Goal: Information Seeking & Learning: Learn about a topic

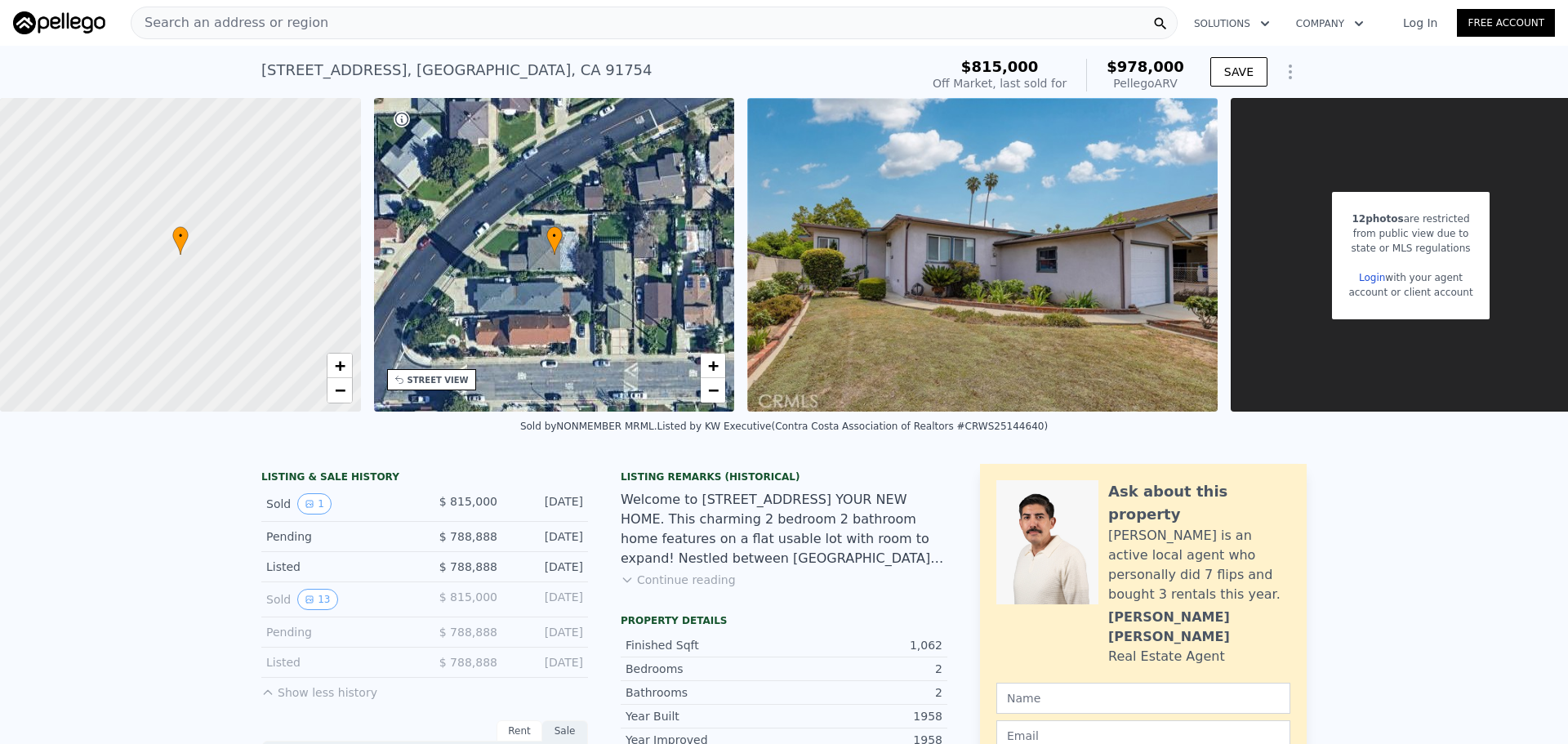
click at [296, 27] on span "Search an address or region" at bounding box center [230, 22] width 197 height 20
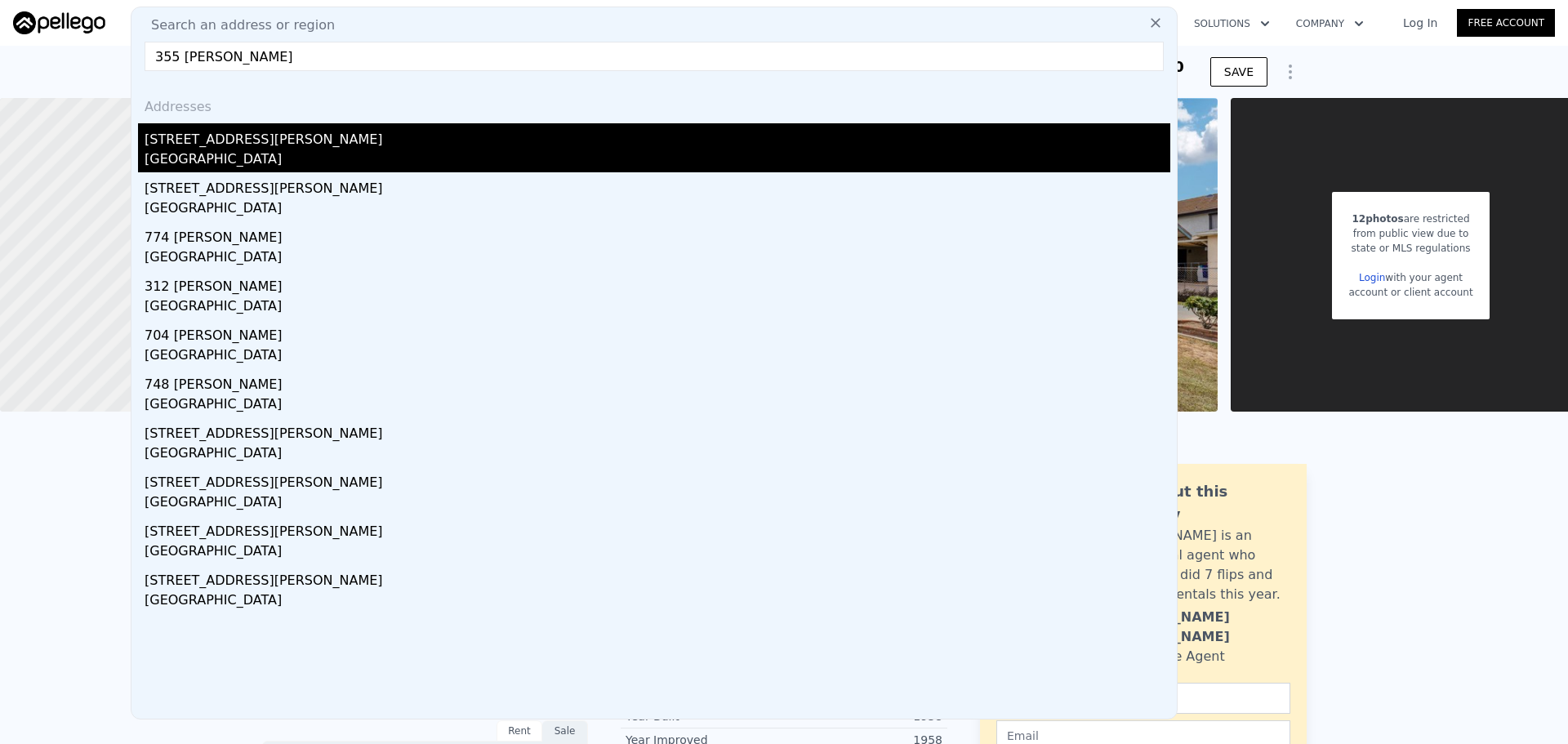
type input "355 [PERSON_NAME]"
click at [332, 158] on div "[GEOGRAPHIC_DATA]" at bounding box center [657, 161] width 1025 height 22
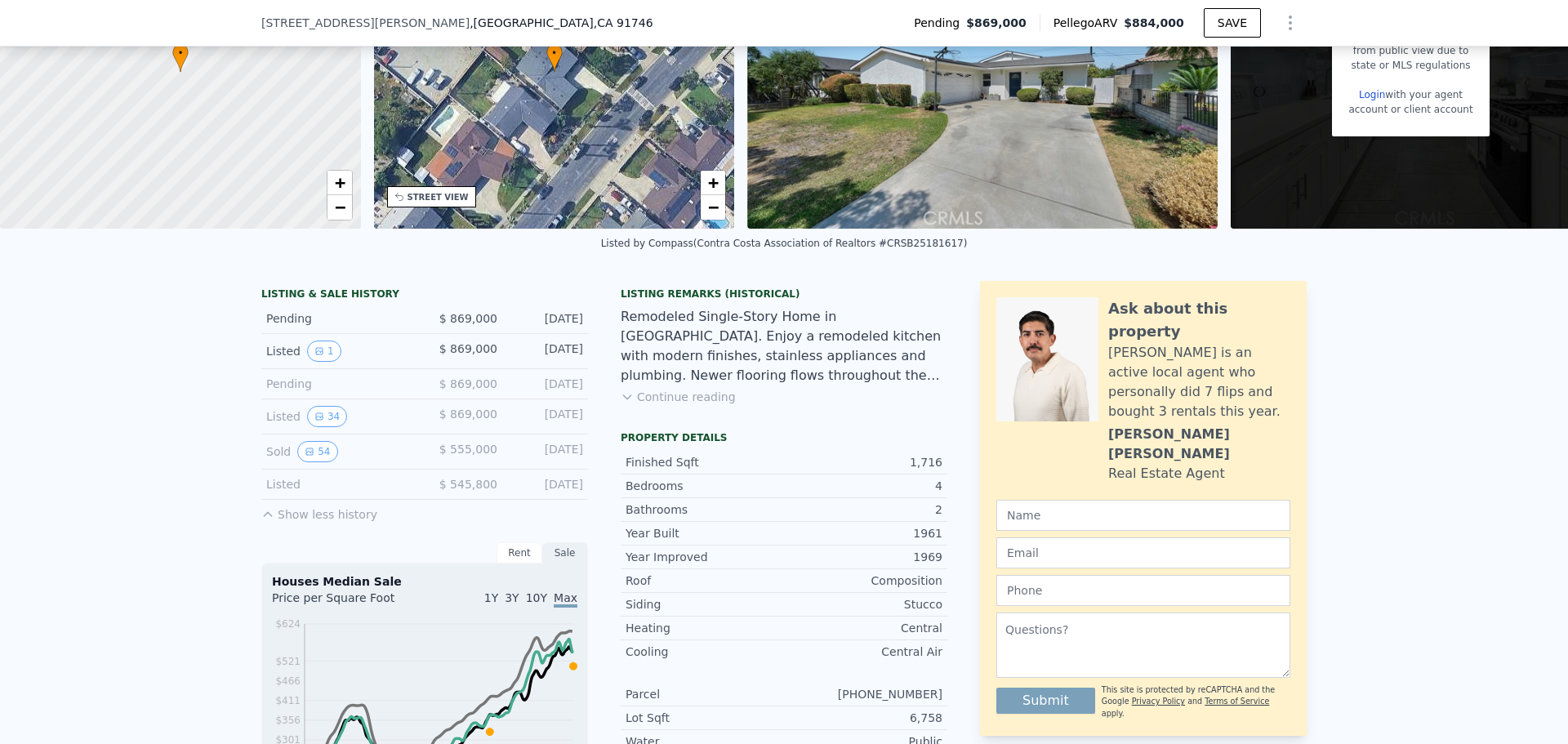
scroll to position [239, 0]
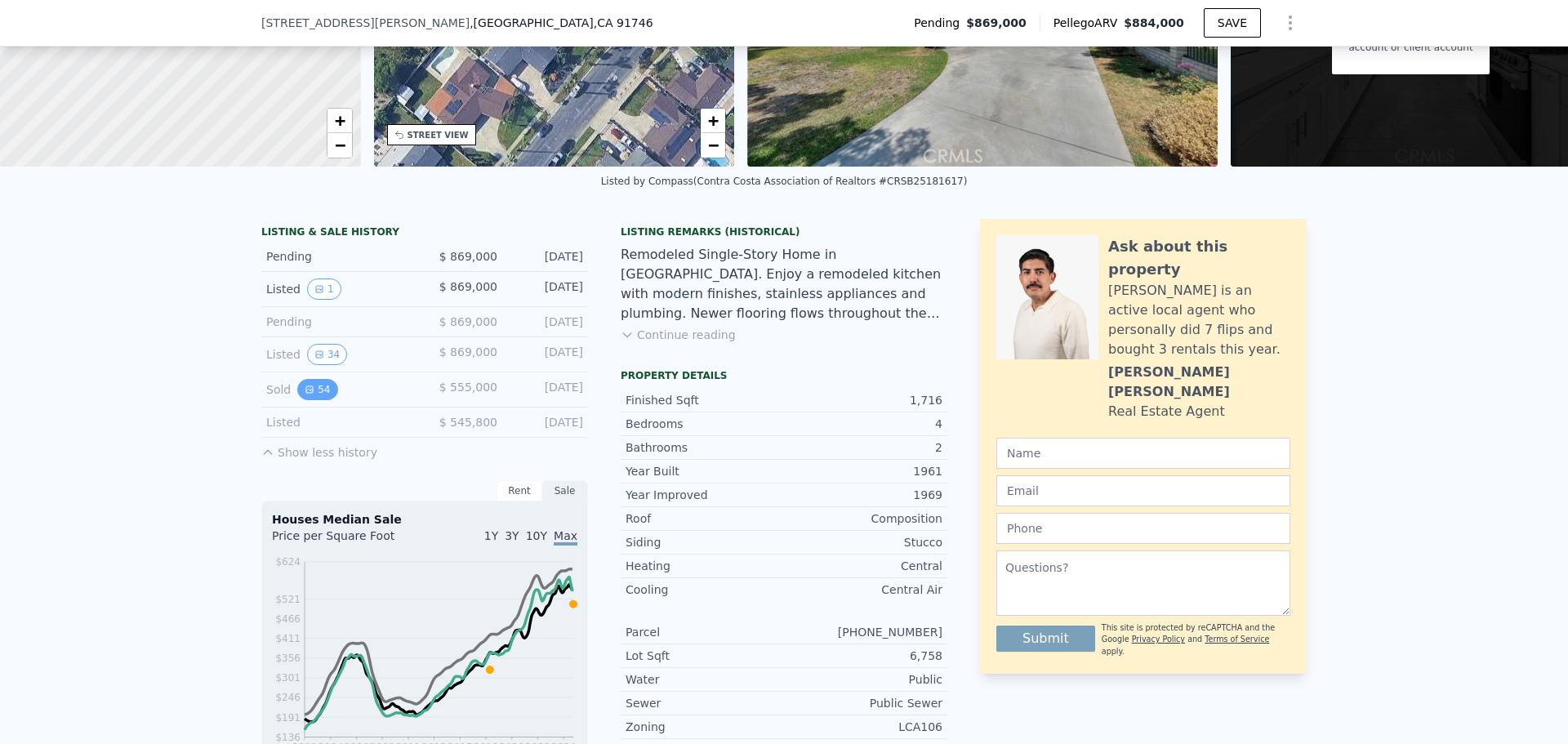
click at [321, 399] on button "54" at bounding box center [317, 389] width 40 height 21
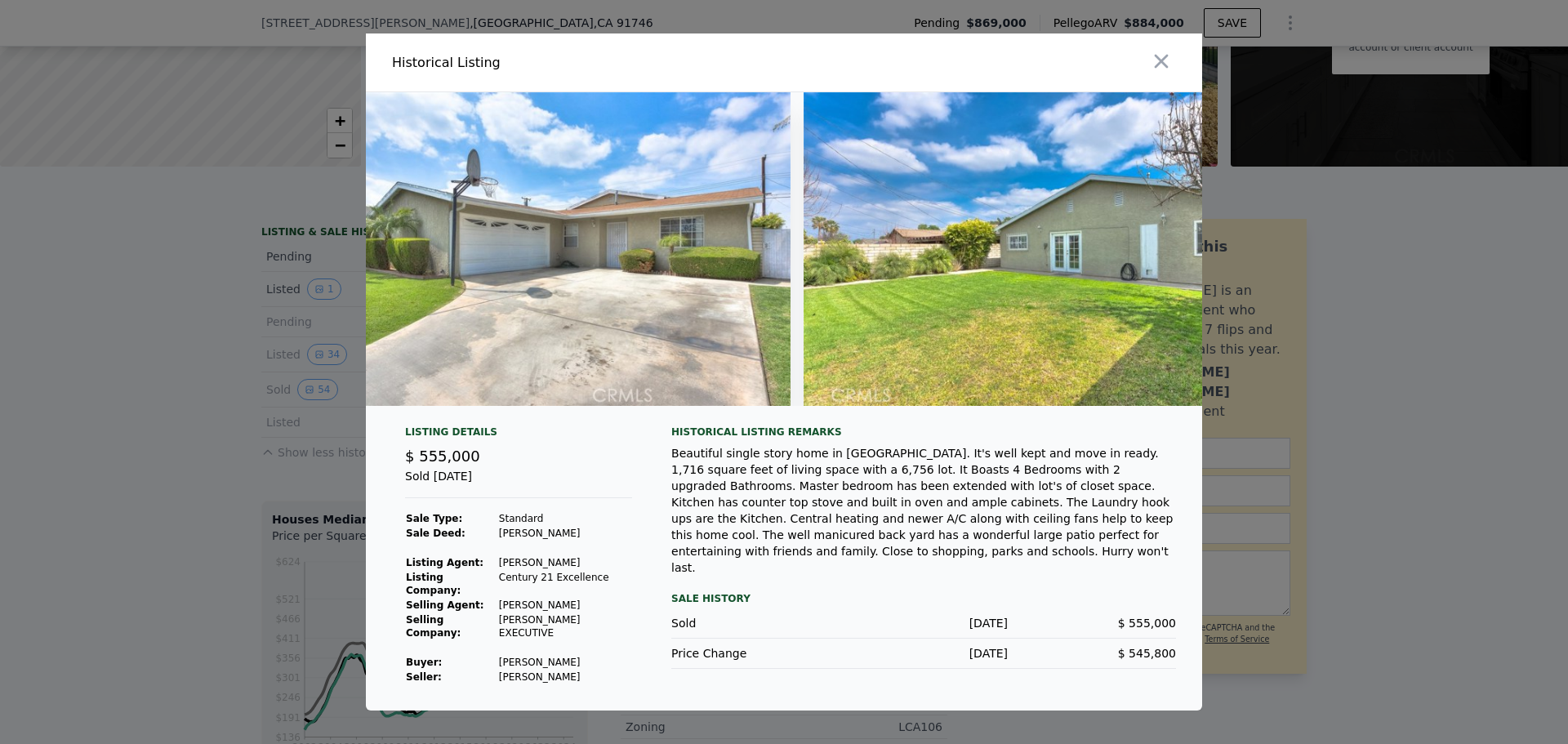
scroll to position [0, 0]
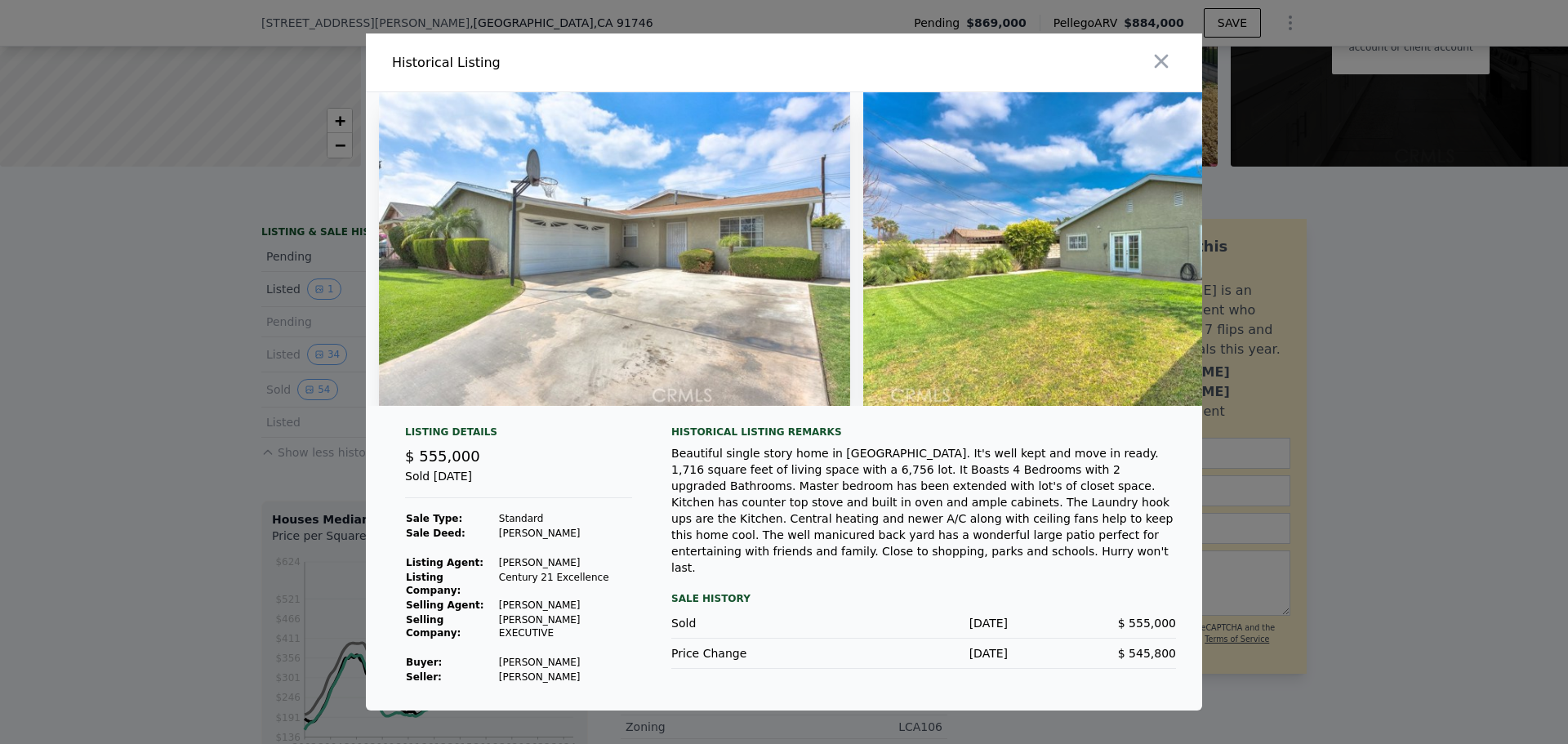
click at [528, 608] on td "[PERSON_NAME]" at bounding box center [564, 605] width 134 height 15
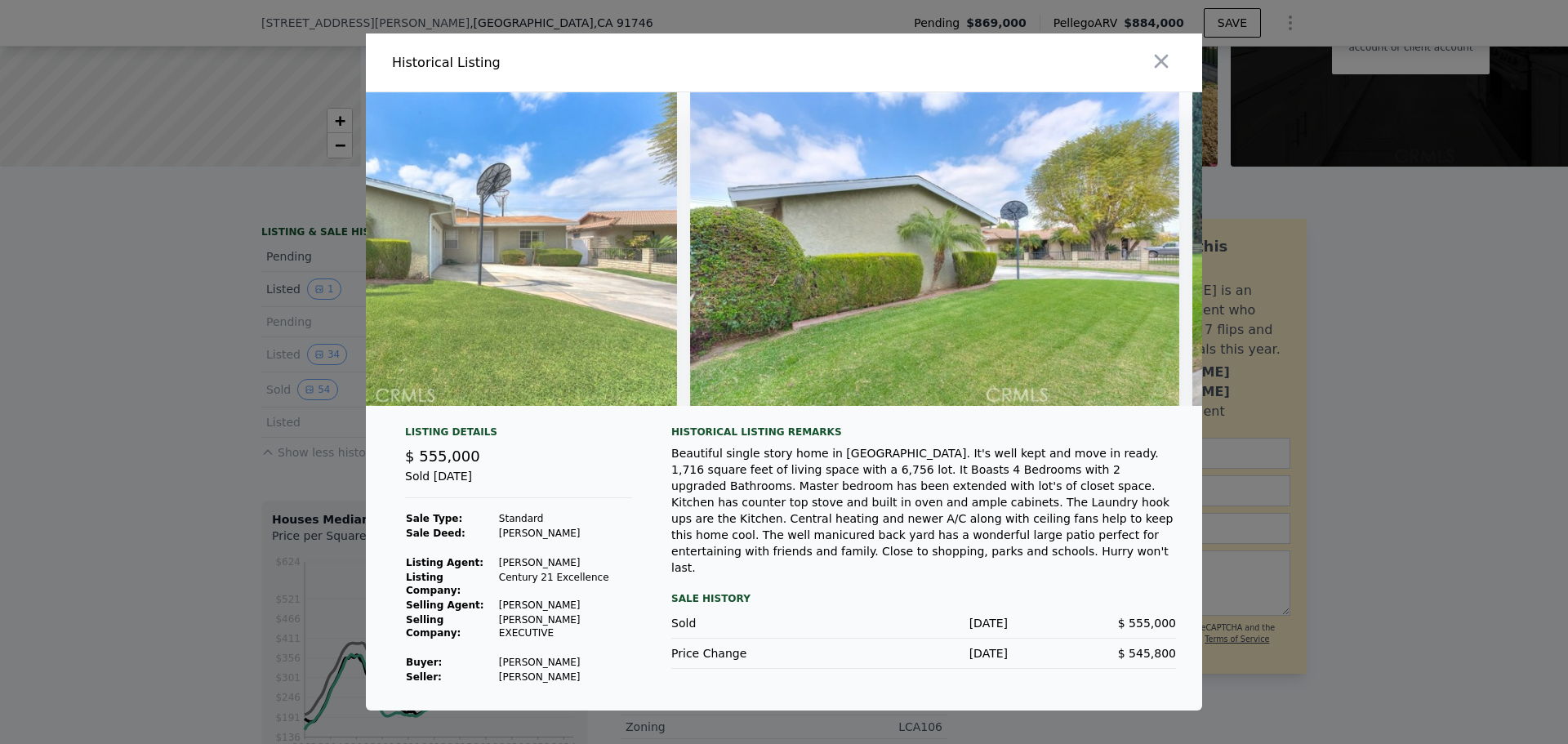
scroll to position [0, 24401]
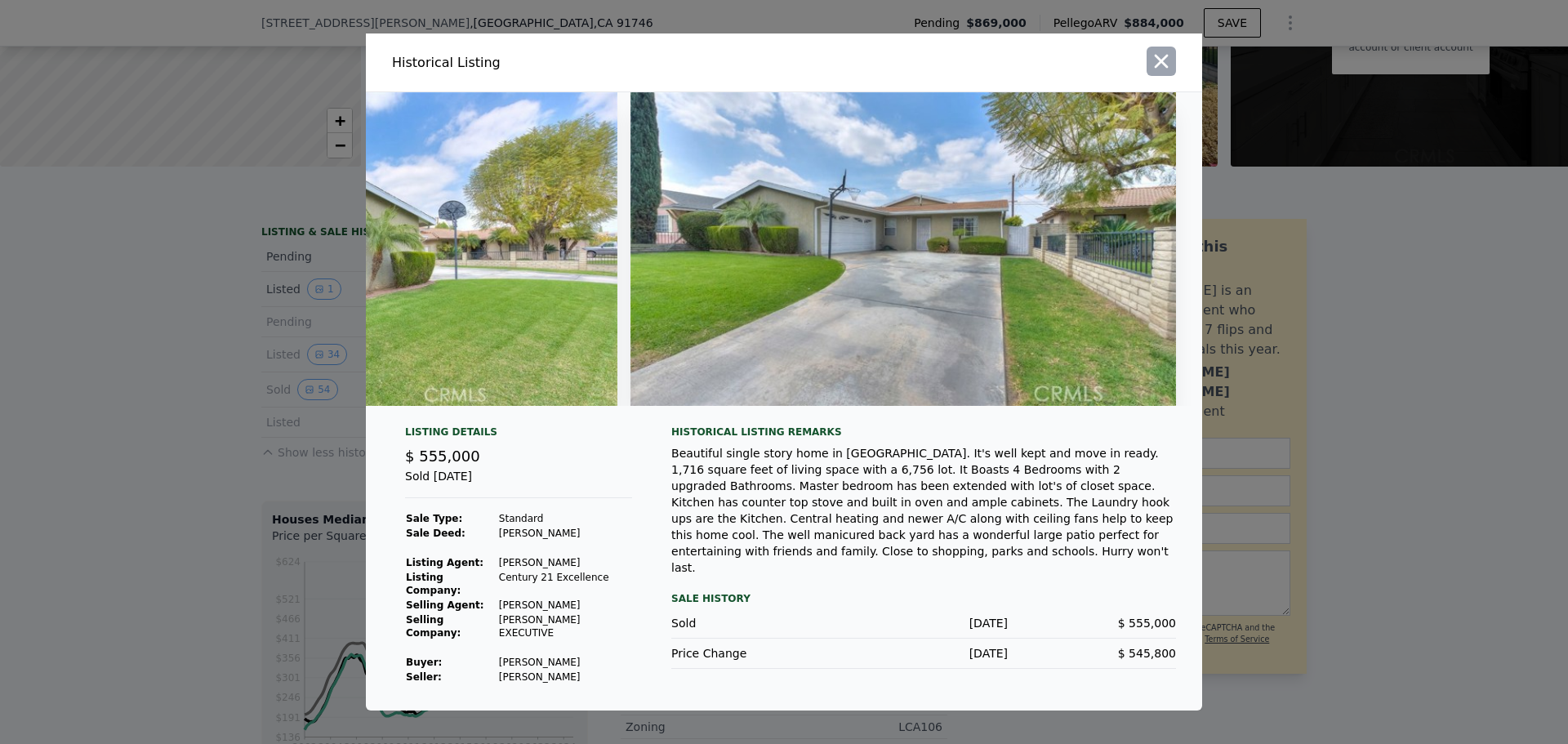
click at [1161, 70] on icon "button" at bounding box center [1161, 61] width 22 height 22
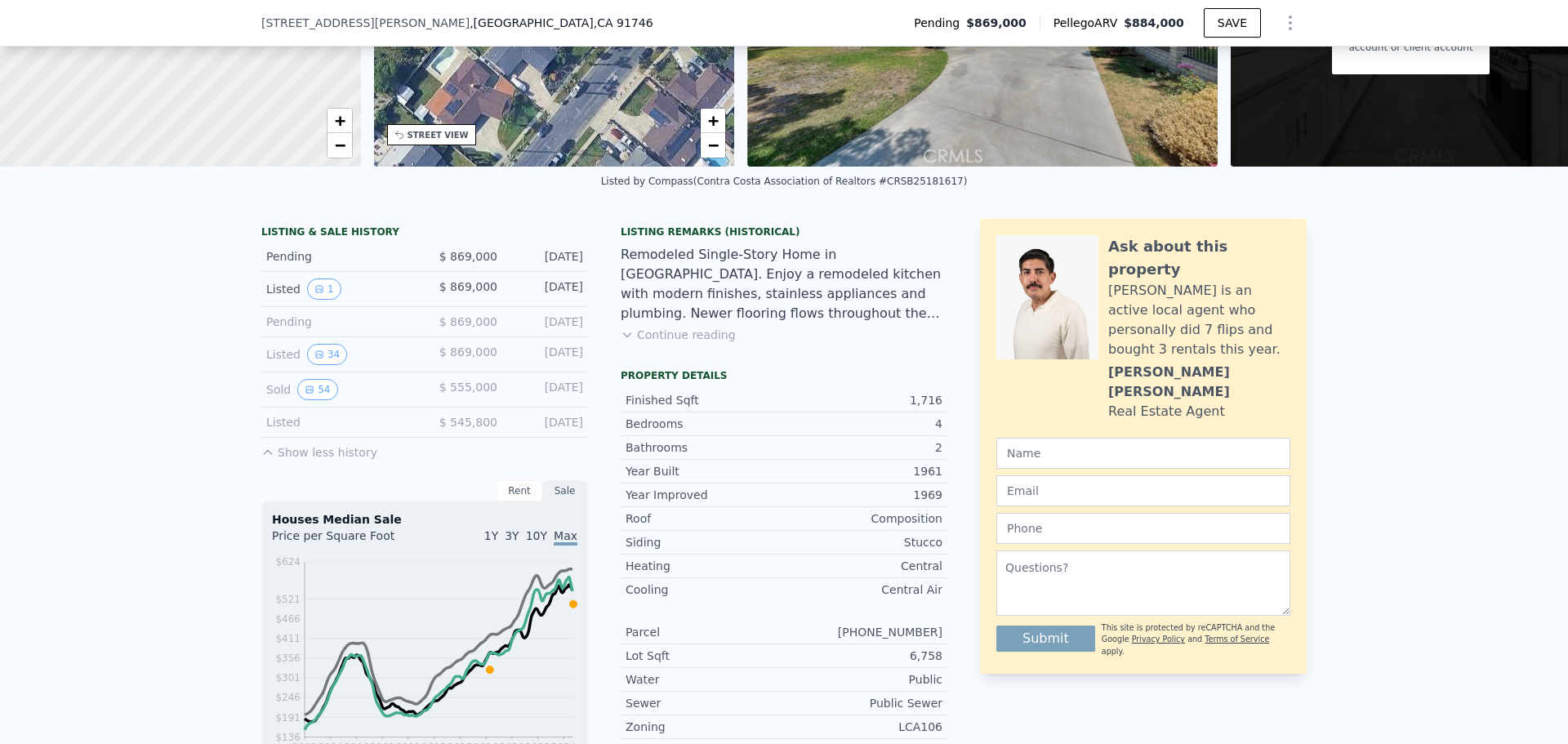
click at [626, 341] on icon at bounding box center [627, 334] width 13 height 13
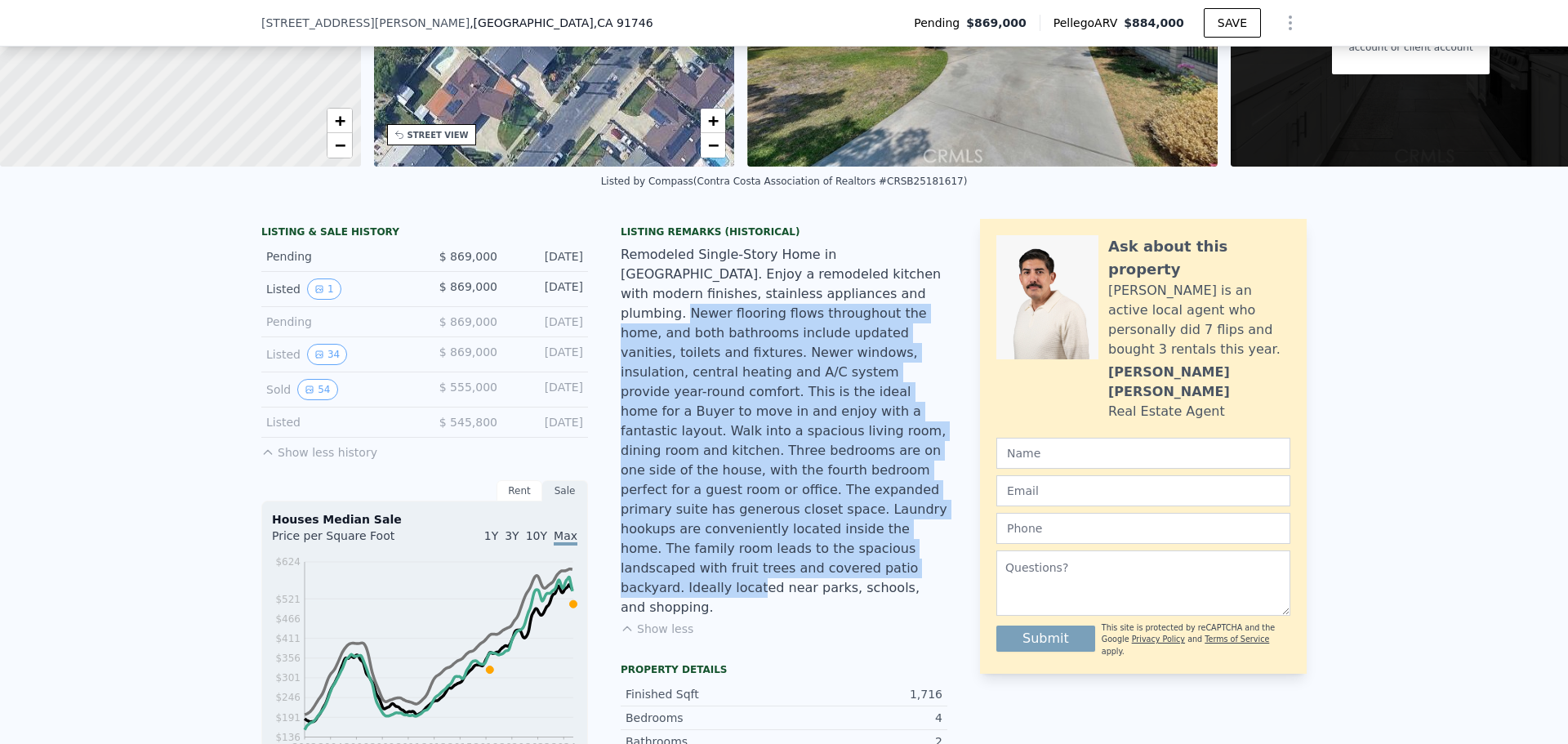
drag, startPoint x: 776, startPoint y: 308, endPoint x: 940, endPoint y: 517, distance: 265.7
click at [940, 517] on div "Remodeled Single-Story Home in [GEOGRAPHIC_DATA]. Enjoy a remodeled kitchen wit…" at bounding box center [784, 430] width 327 height 372
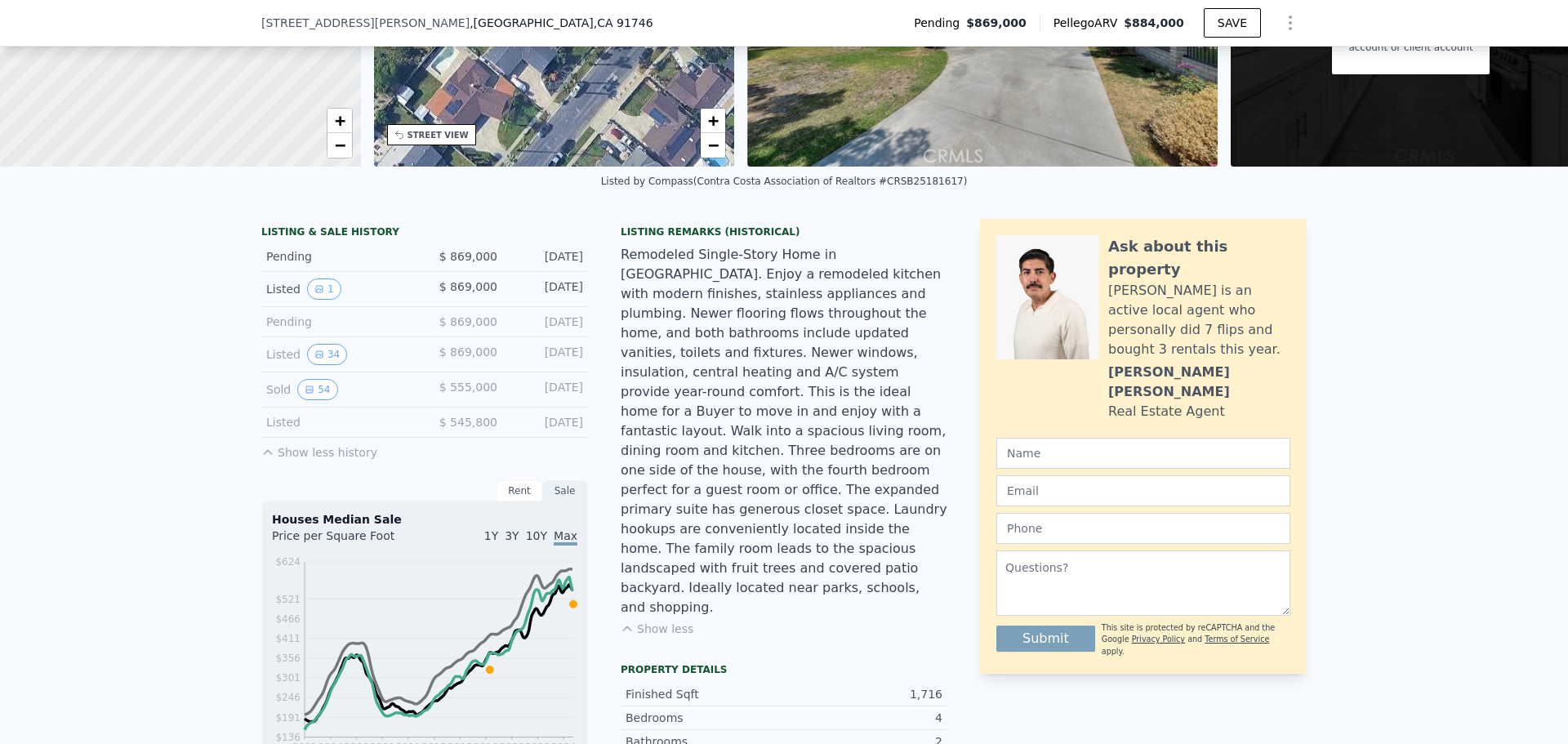
click at [926, 546] on div "Remodeled Single-Story Home in [GEOGRAPHIC_DATA]. Enjoy a remodeled kitchen wit…" at bounding box center [784, 430] width 327 height 372
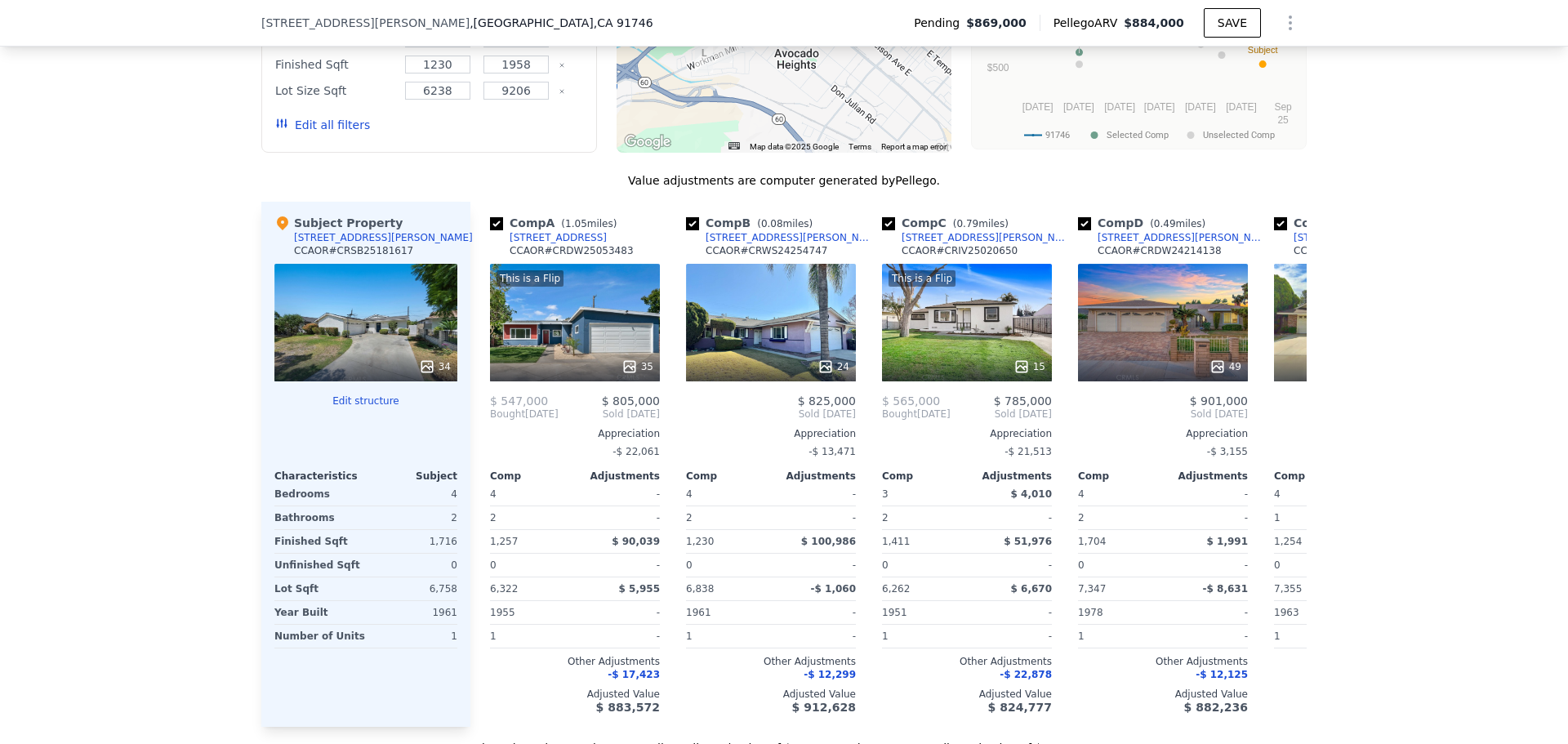
scroll to position [1790, 0]
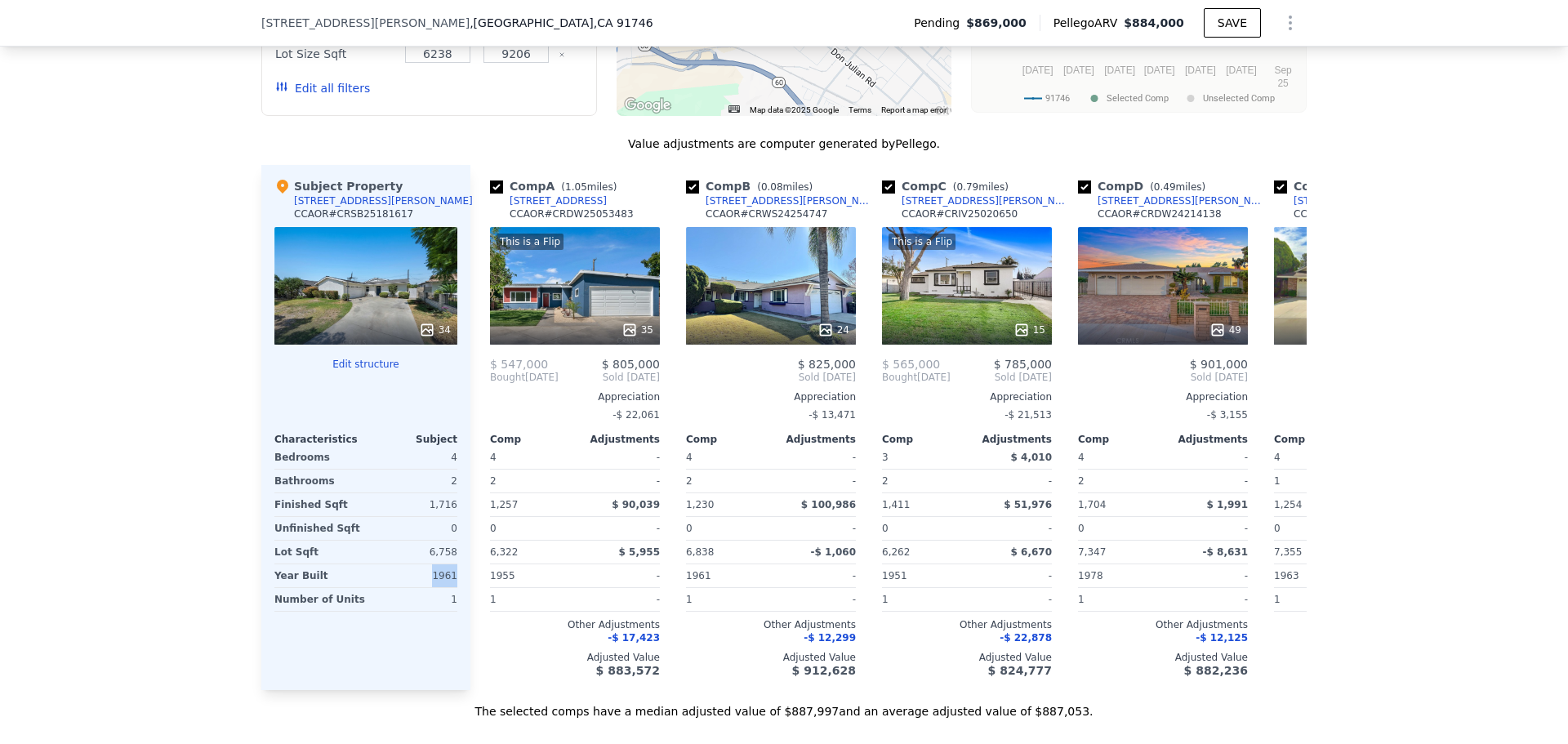
drag, startPoint x: 451, startPoint y: 506, endPoint x: 431, endPoint y: 503, distance: 20.2
click at [431, 564] on div "1961" at bounding box center [413, 575] width 88 height 22
drag, startPoint x: 431, startPoint y: 503, endPoint x: 452, endPoint y: 508, distance: 21.6
click at [452, 508] on div "Subject Property 355 [PERSON_NAME] CCAOR # CRSB25181617 34 Edit structure Chara…" at bounding box center [366, 428] width 209 height 525
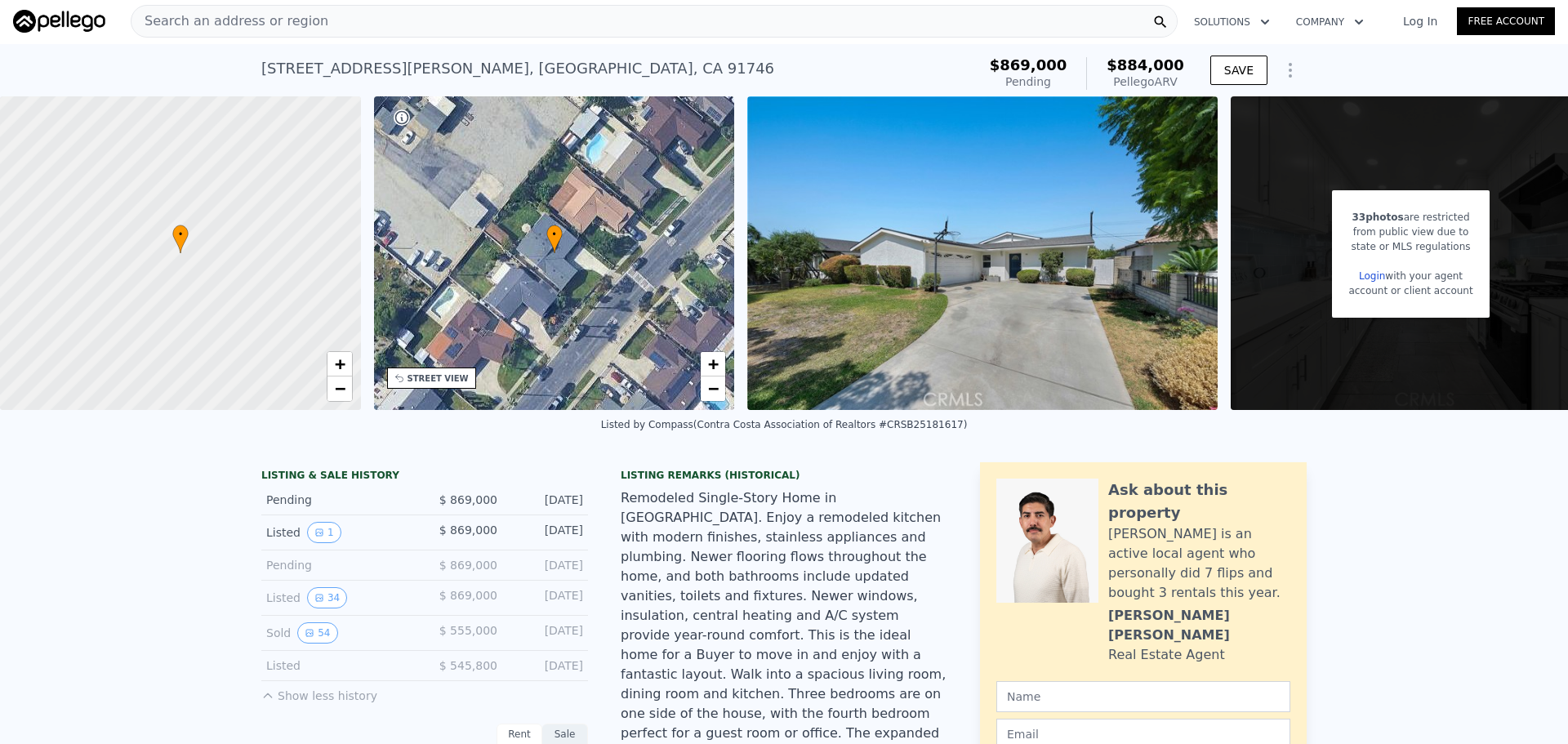
scroll to position [0, 0]
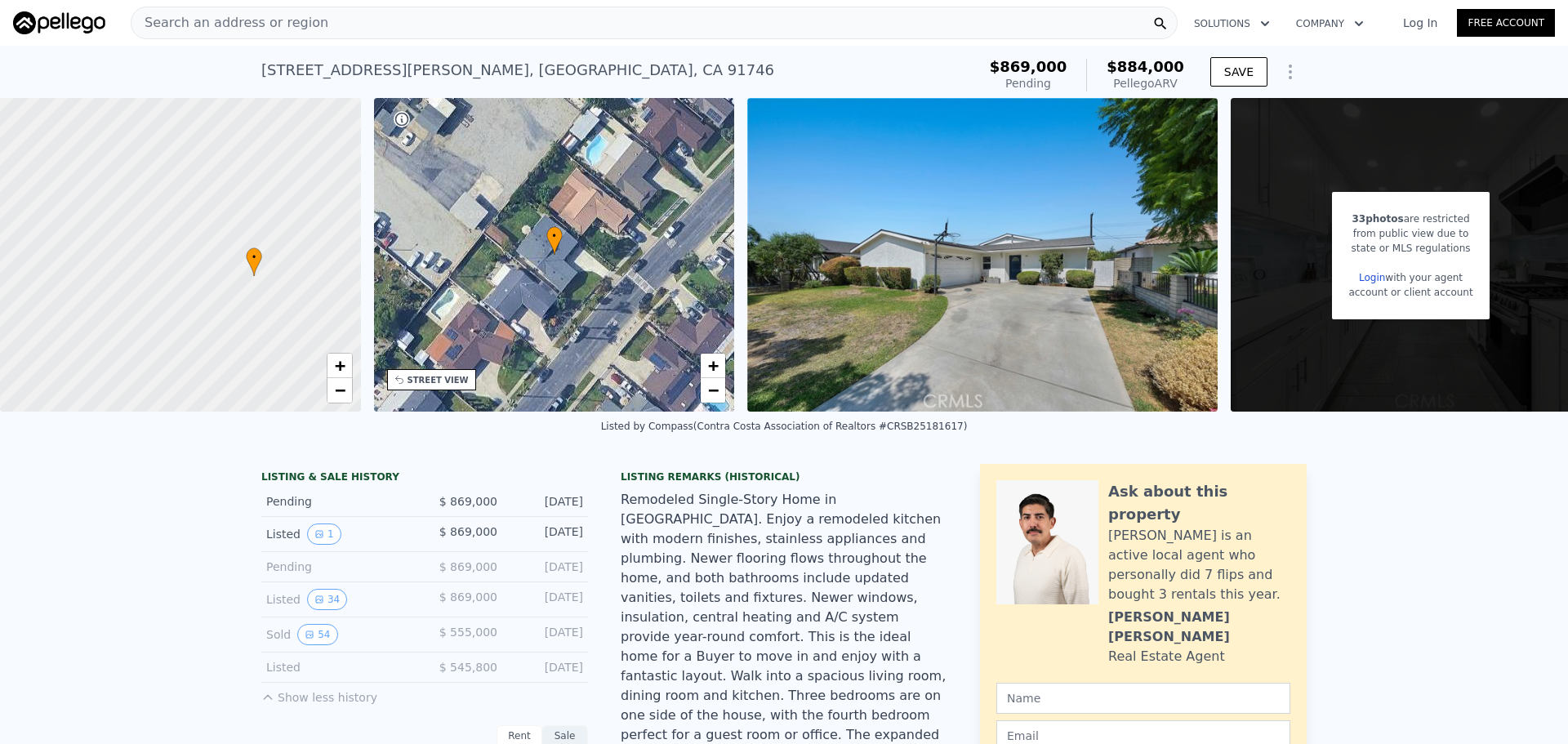
drag, startPoint x: 262, startPoint y: 244, endPoint x: 335, endPoint y: 264, distance: 75.7
click at [335, 264] on div at bounding box center [180, 255] width 432 height 376
click at [255, 257] on span "•" at bounding box center [253, 258] width 16 height 15
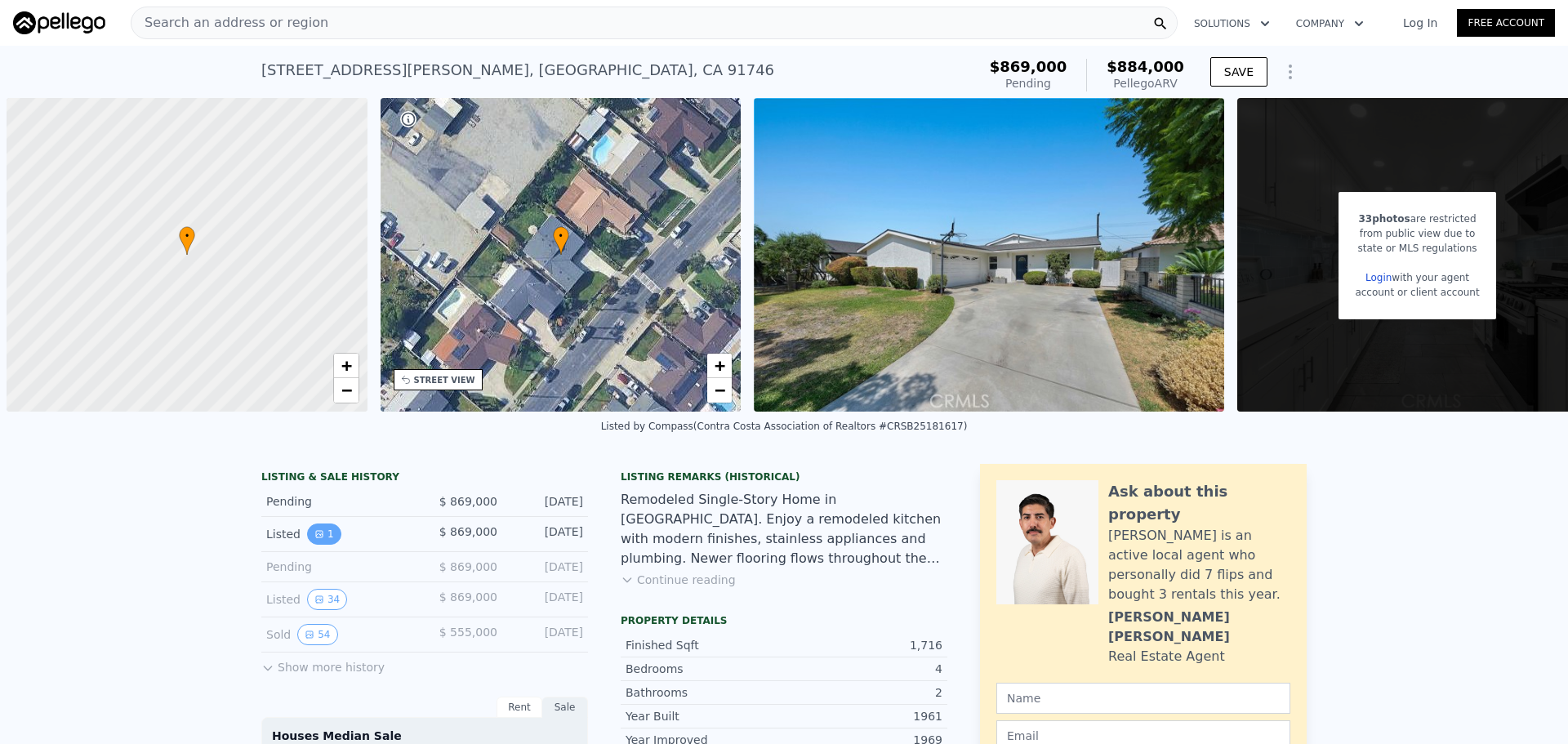
scroll to position [0, 7]
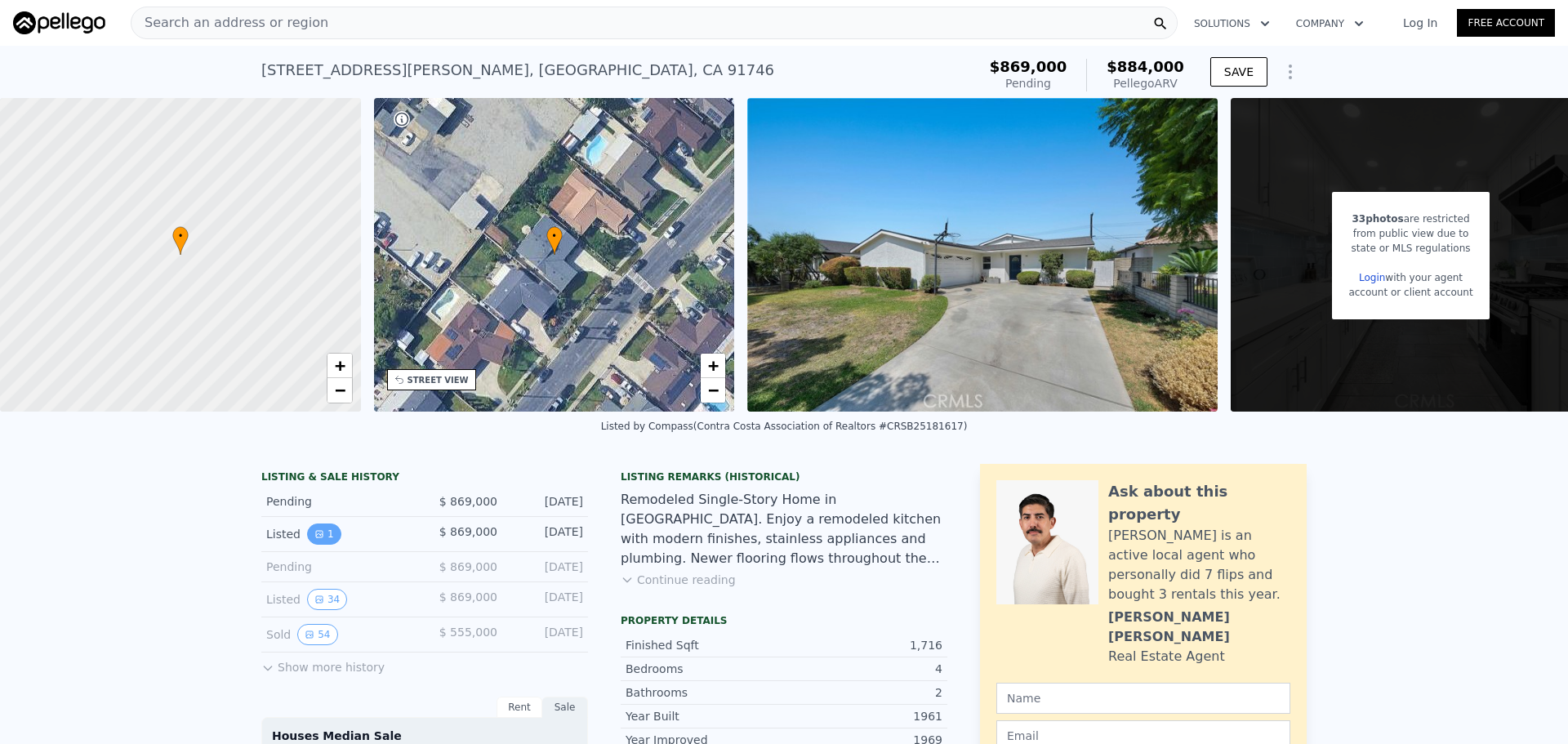
click at [321, 541] on button "1" at bounding box center [324, 533] width 35 height 21
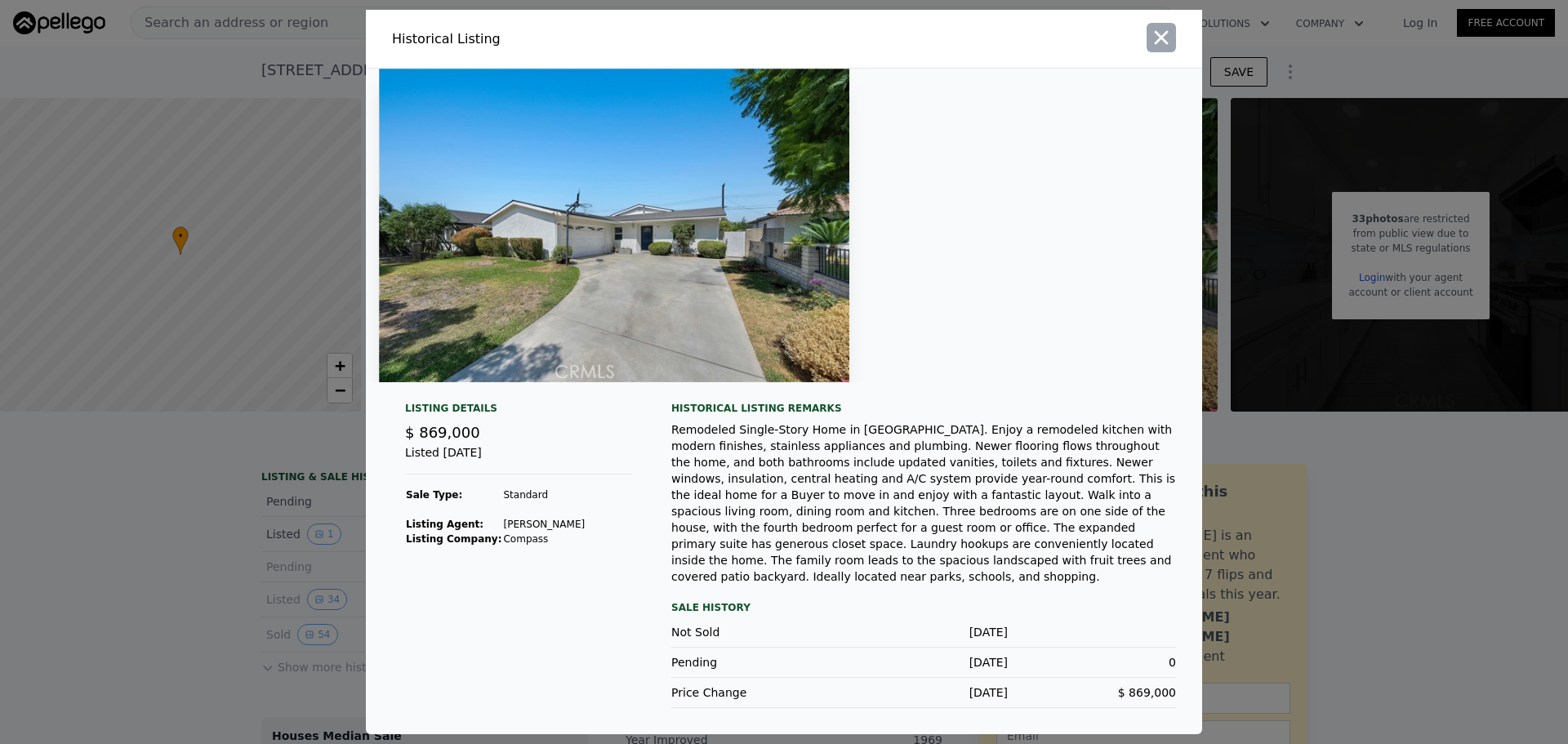
click at [1165, 41] on icon "button" at bounding box center [1161, 37] width 22 height 22
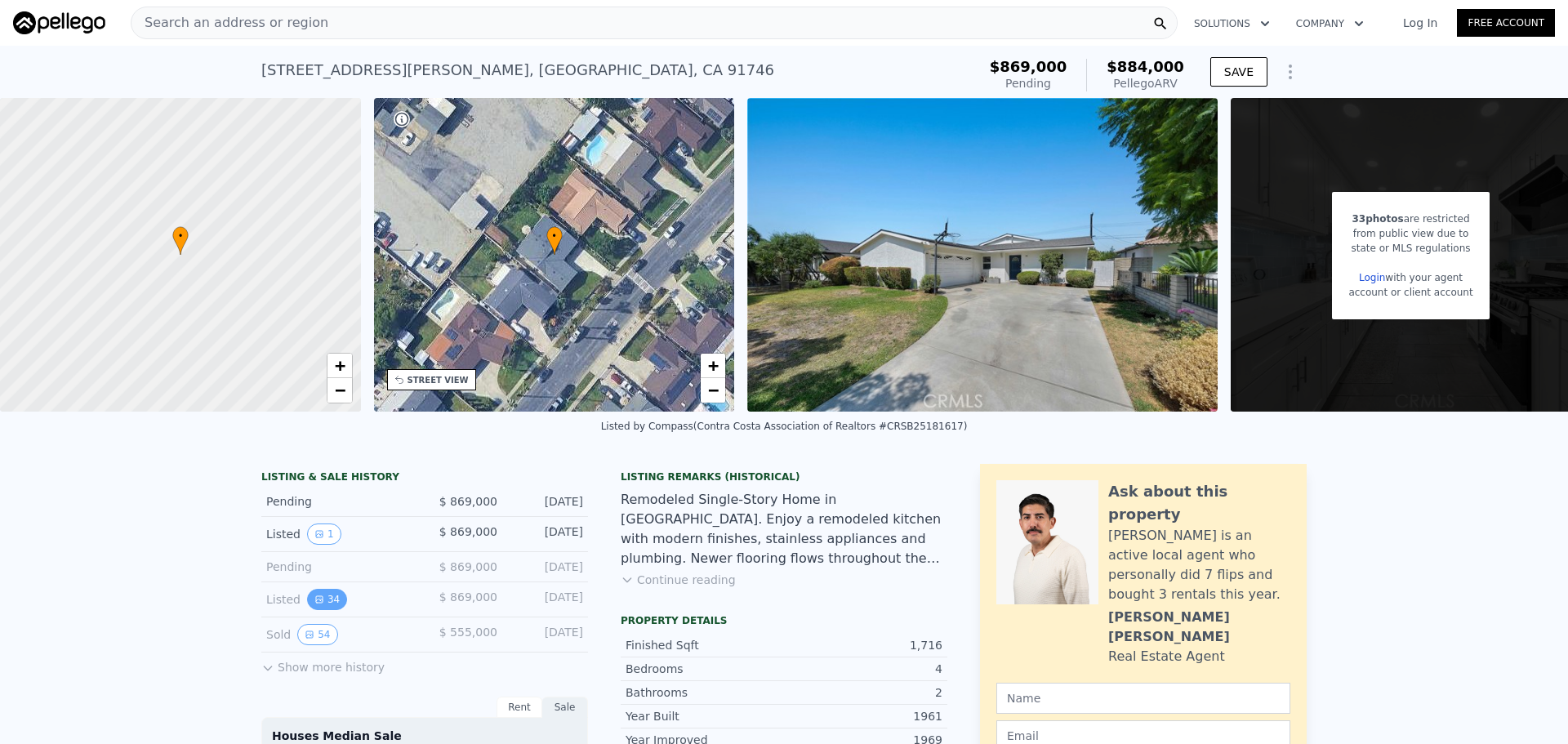
click at [315, 604] on icon "View historical data" at bounding box center [319, 599] width 9 height 9
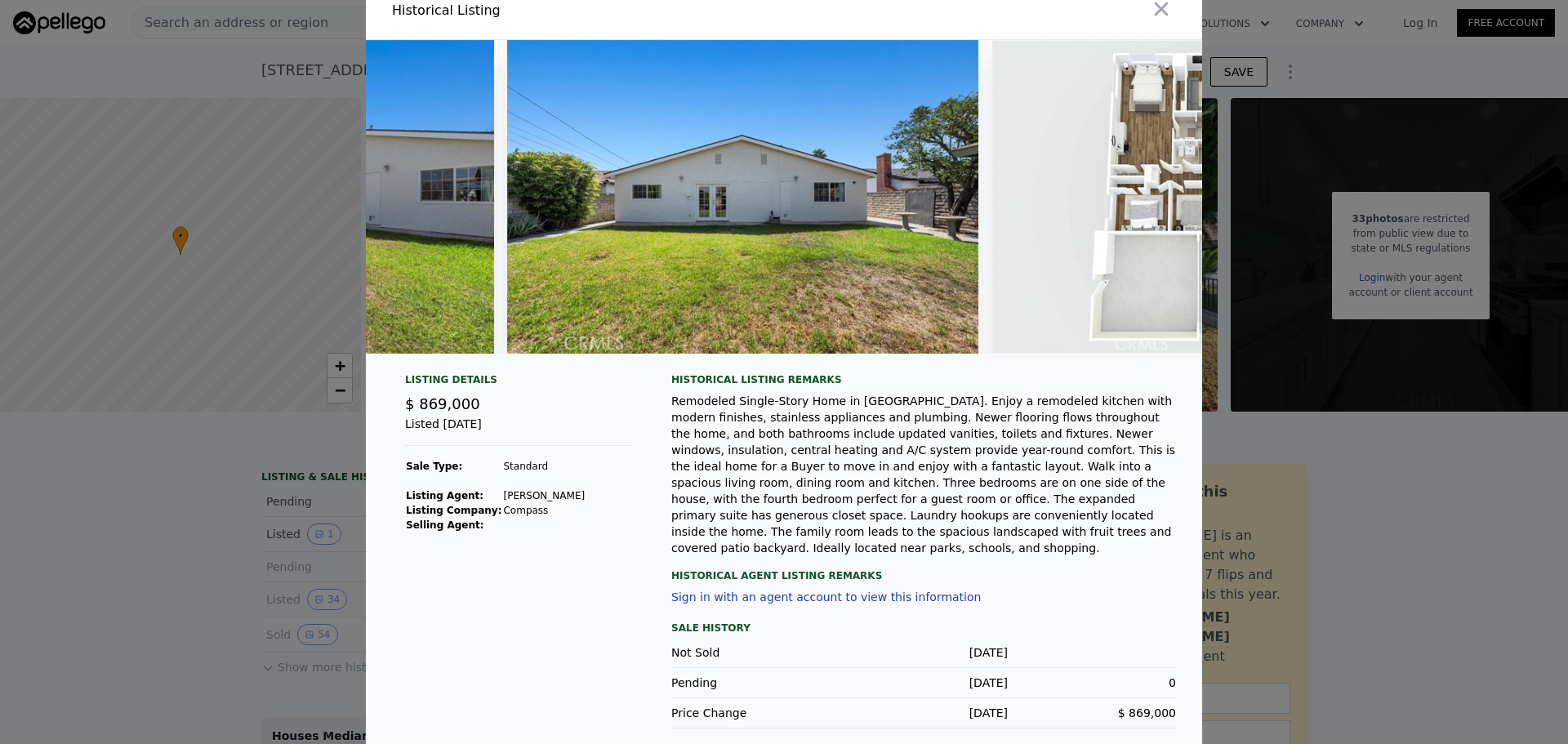
scroll to position [24, 0]
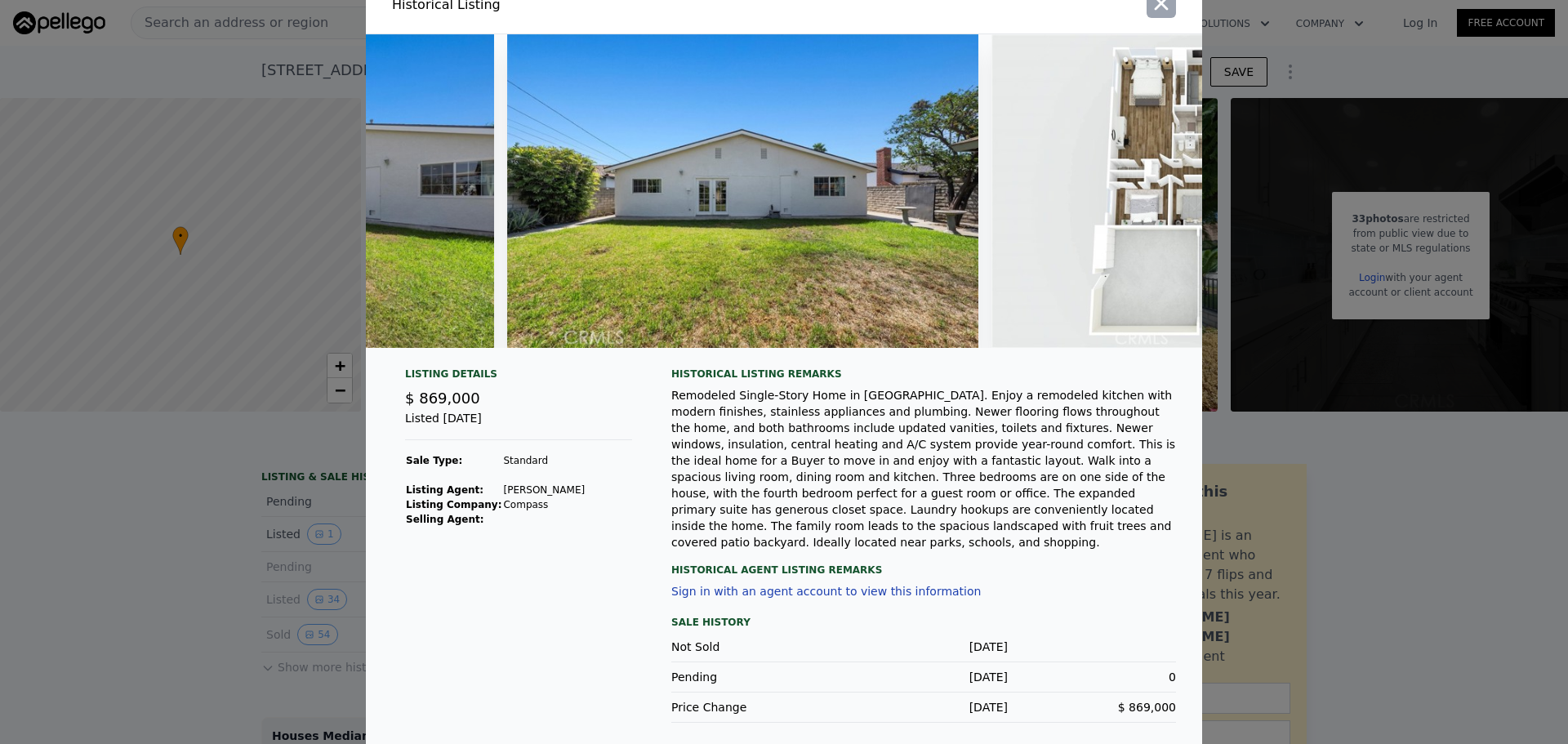
click at [1165, 7] on icon "button" at bounding box center [1161, 3] width 22 height 22
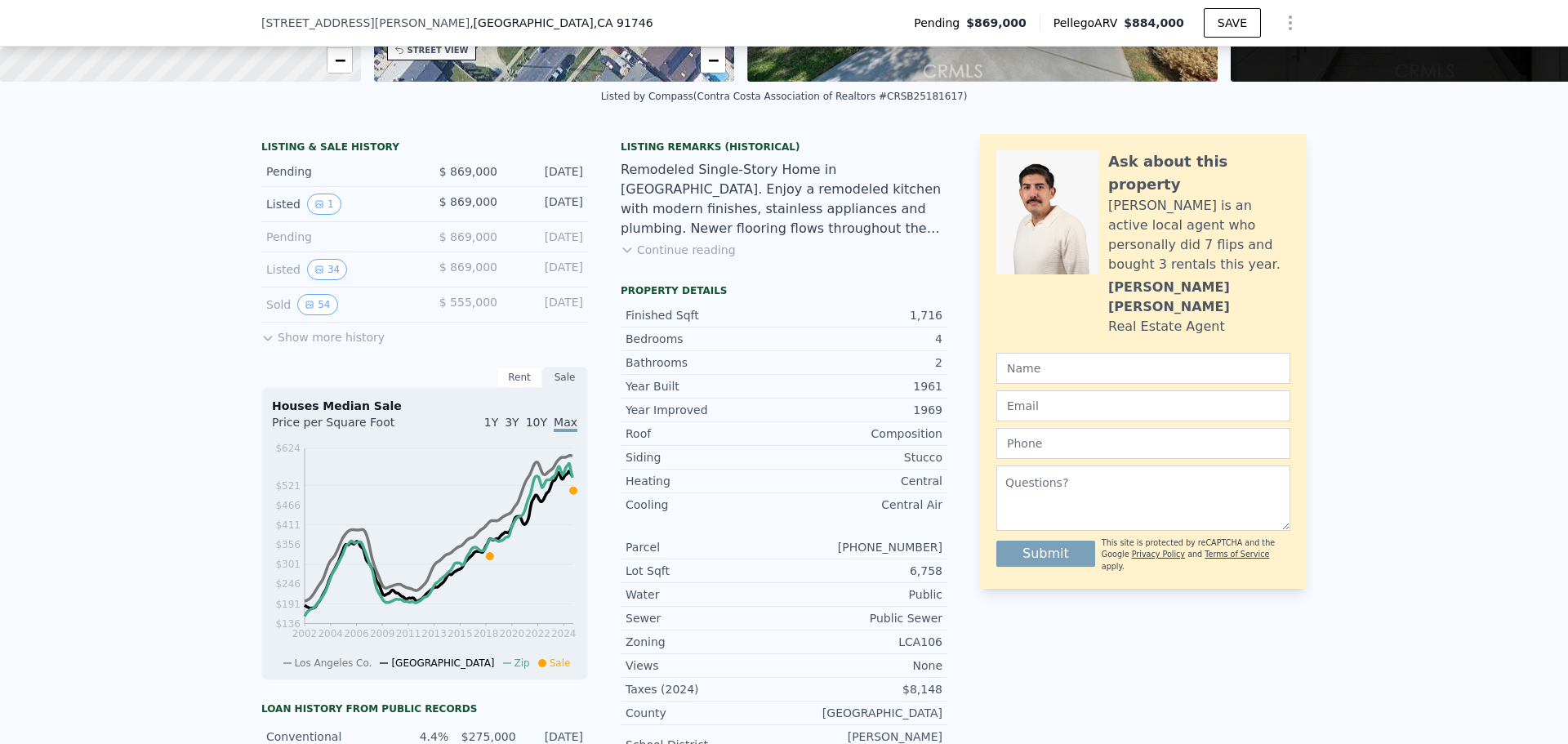
scroll to position [158, 0]
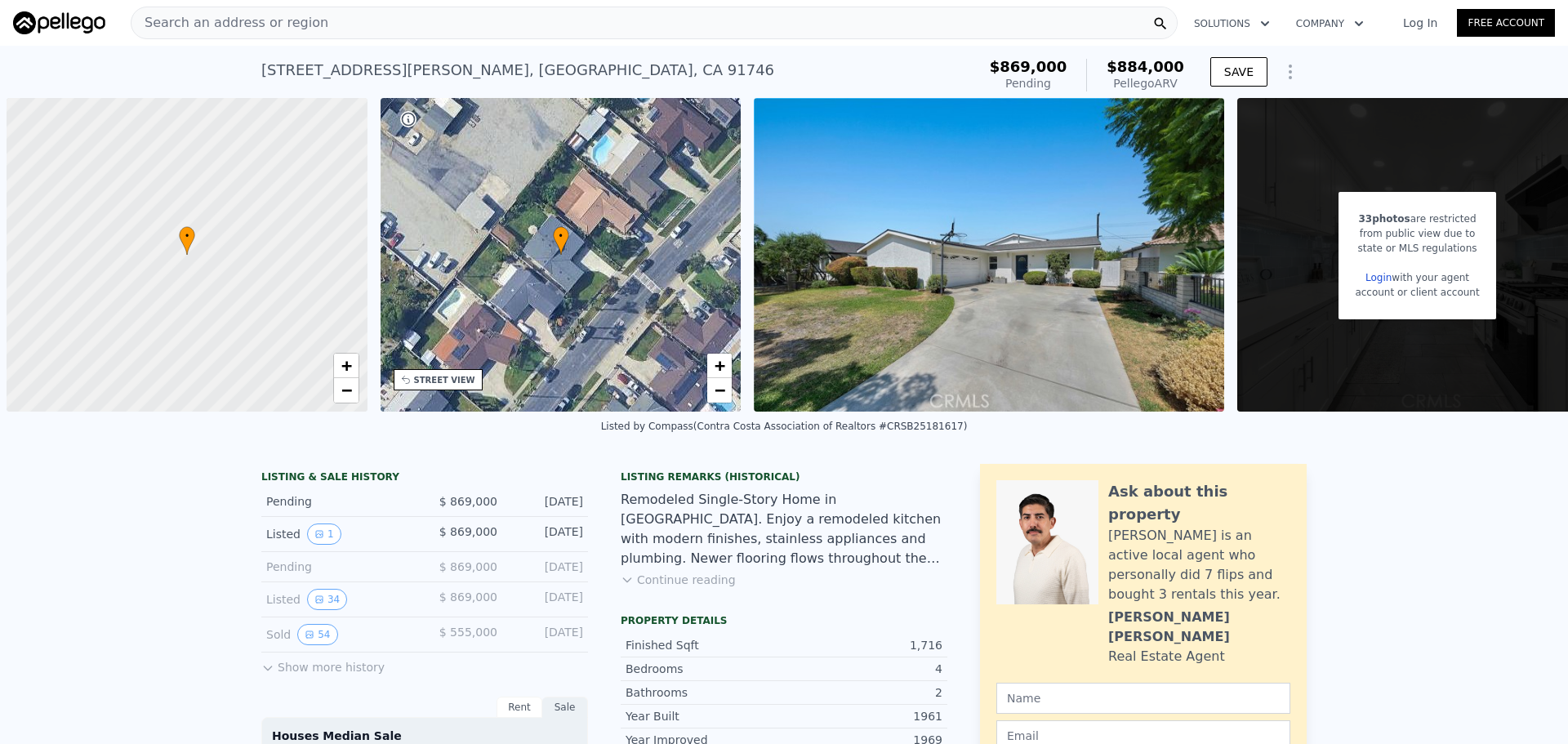
scroll to position [0, 7]
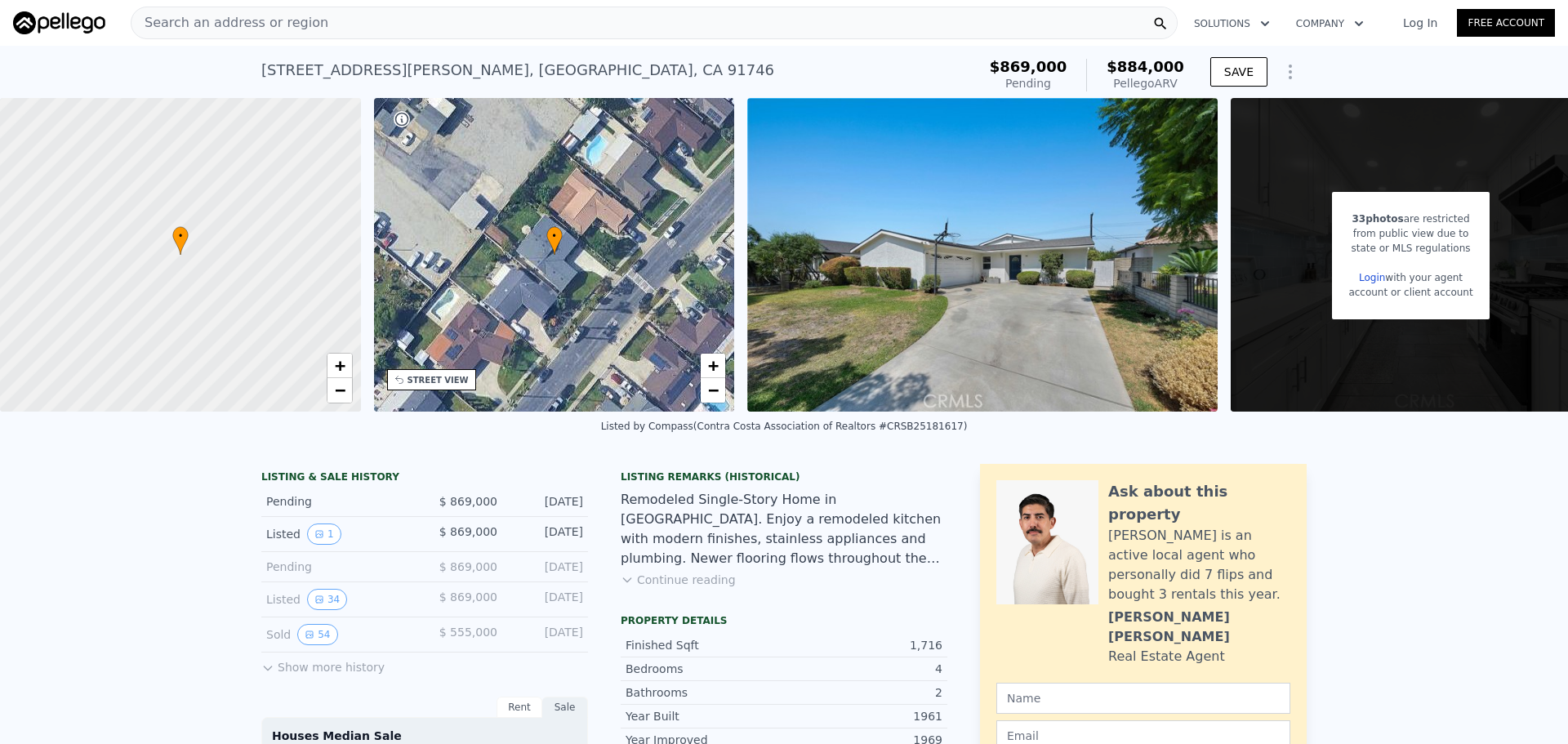
click at [625, 23] on div "Search an address or region" at bounding box center [654, 22] width 1047 height 33
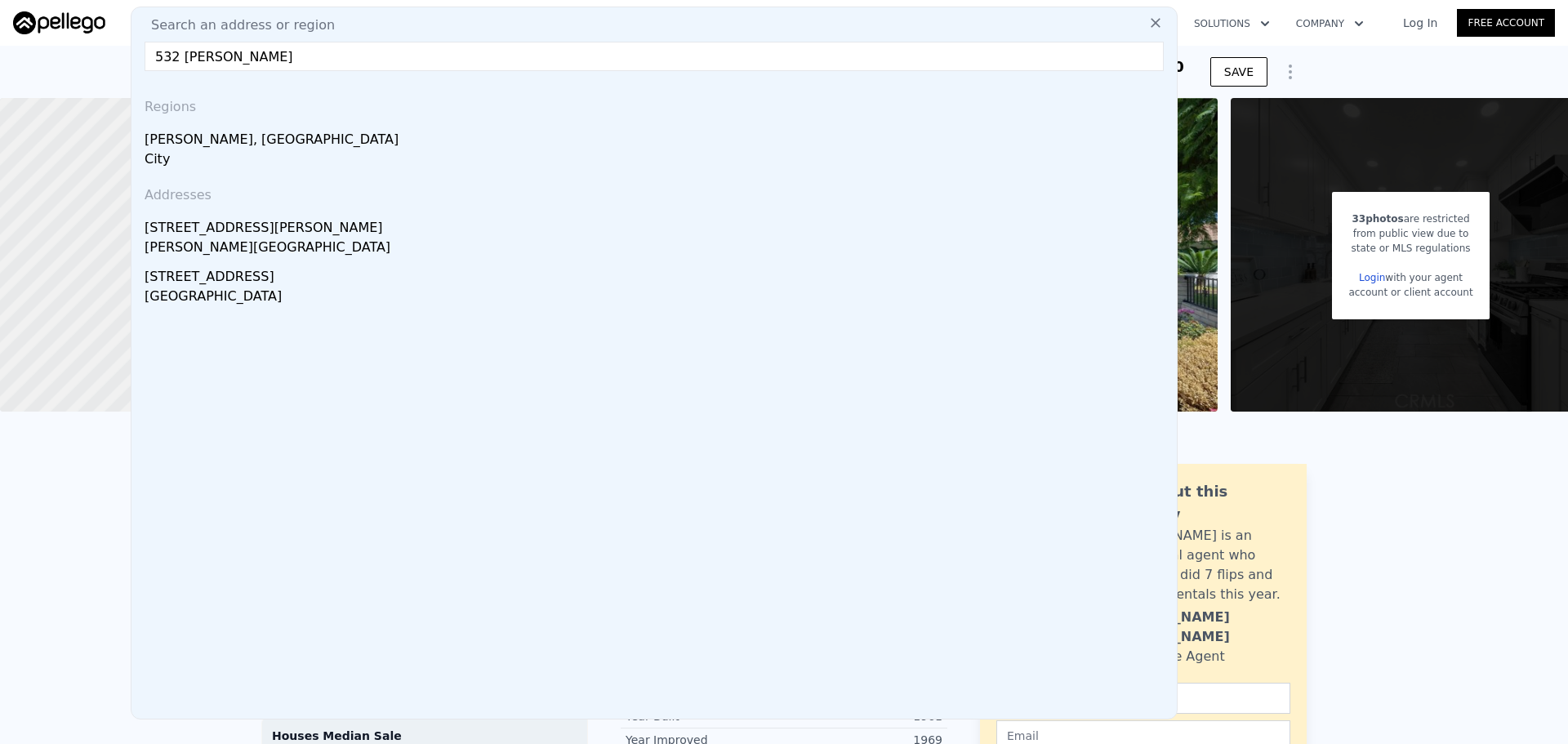
click at [183, 56] on input "532 gleason" at bounding box center [654, 56] width 1019 height 29
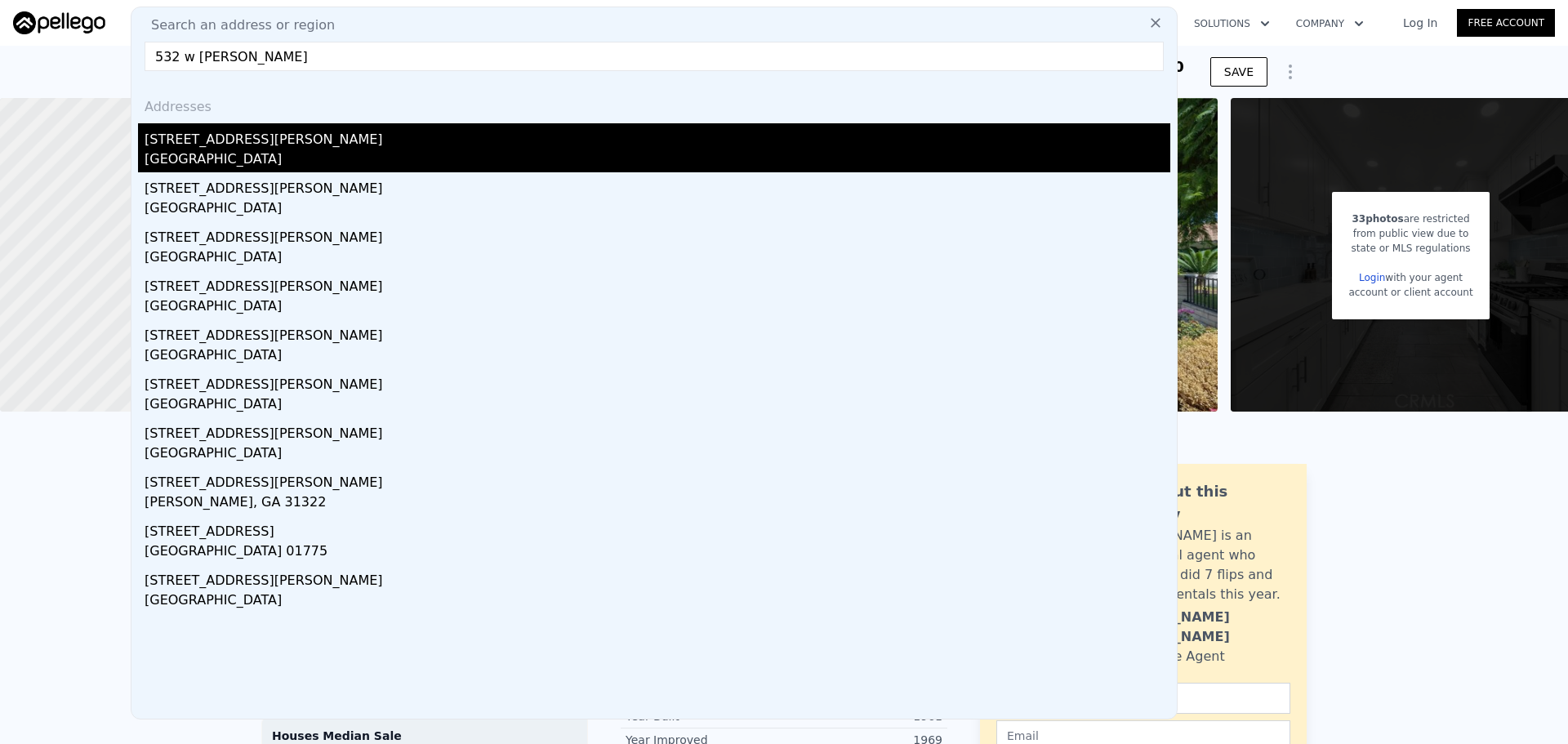
type input "532 w gleason"
click at [333, 141] on div "532 W Gleason St" at bounding box center [657, 136] width 1025 height 26
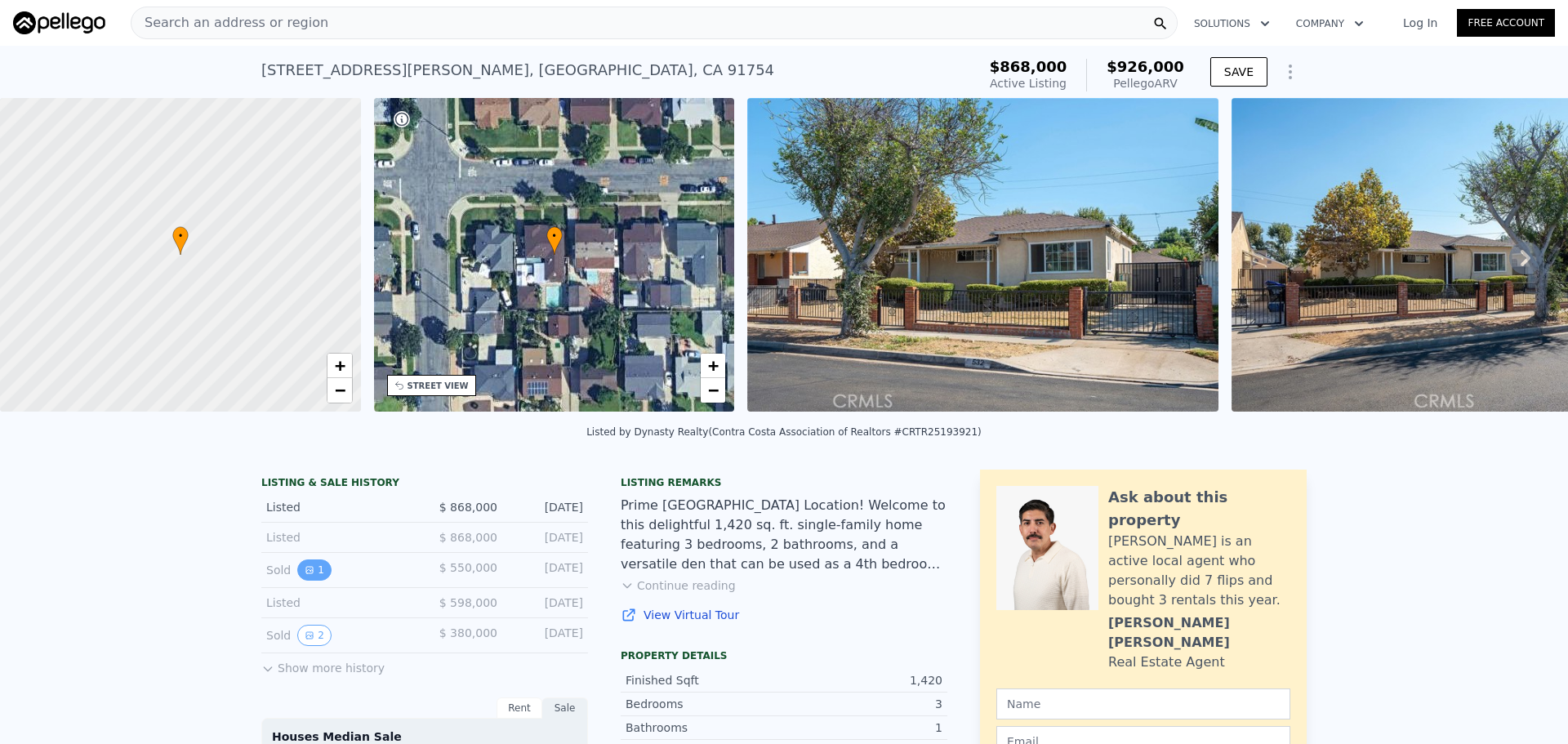
click at [306, 575] on icon "View historical data" at bounding box center [309, 569] width 9 height 9
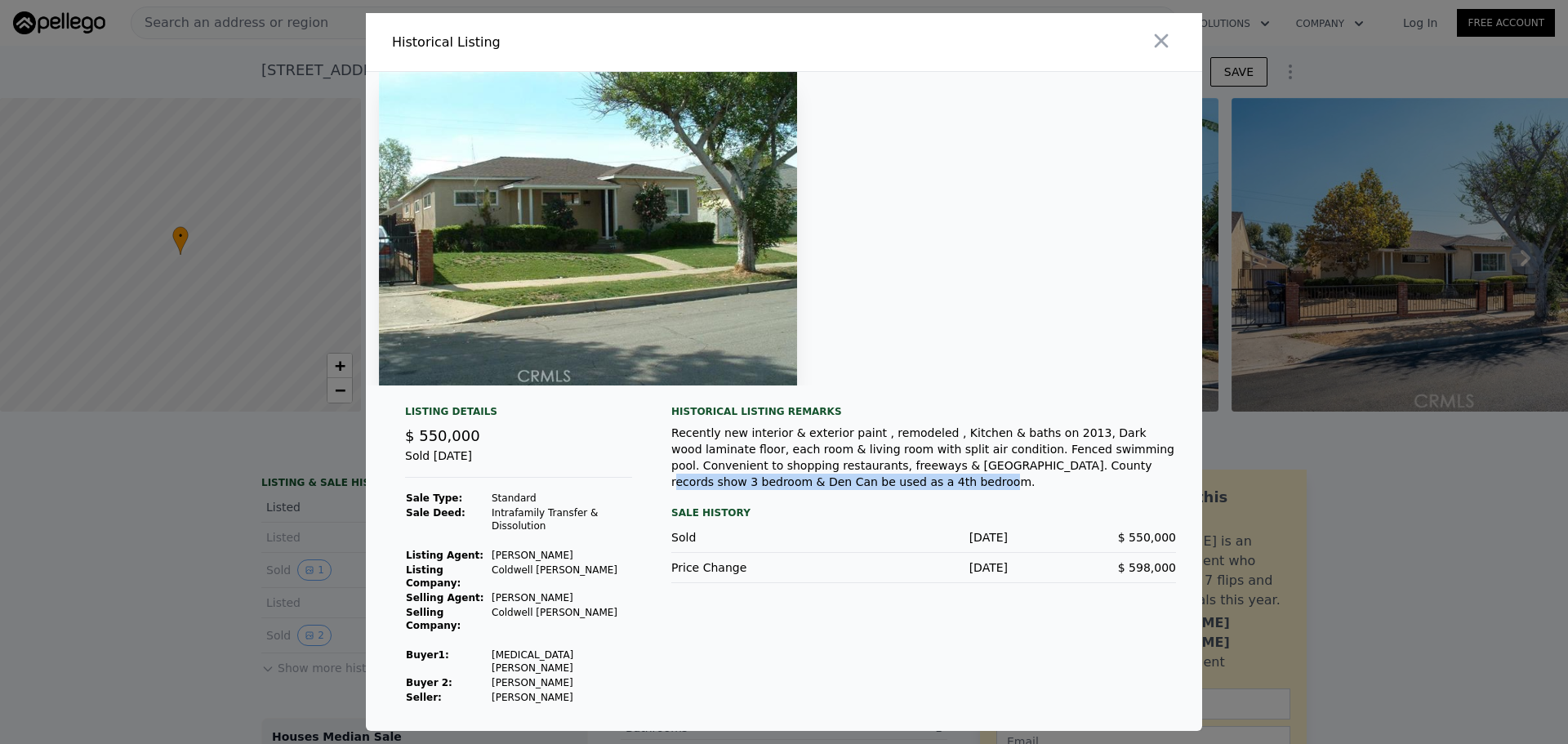
drag, startPoint x: 919, startPoint y: 474, endPoint x: 1064, endPoint y: 482, distance: 145.2
click at [1064, 482] on div "Recently new interior & exterior paint , remodeled , Kitchen & baths on 2013, D…" at bounding box center [924, 457] width 504 height 65
click at [1166, 44] on icon "button" at bounding box center [1161, 40] width 22 height 22
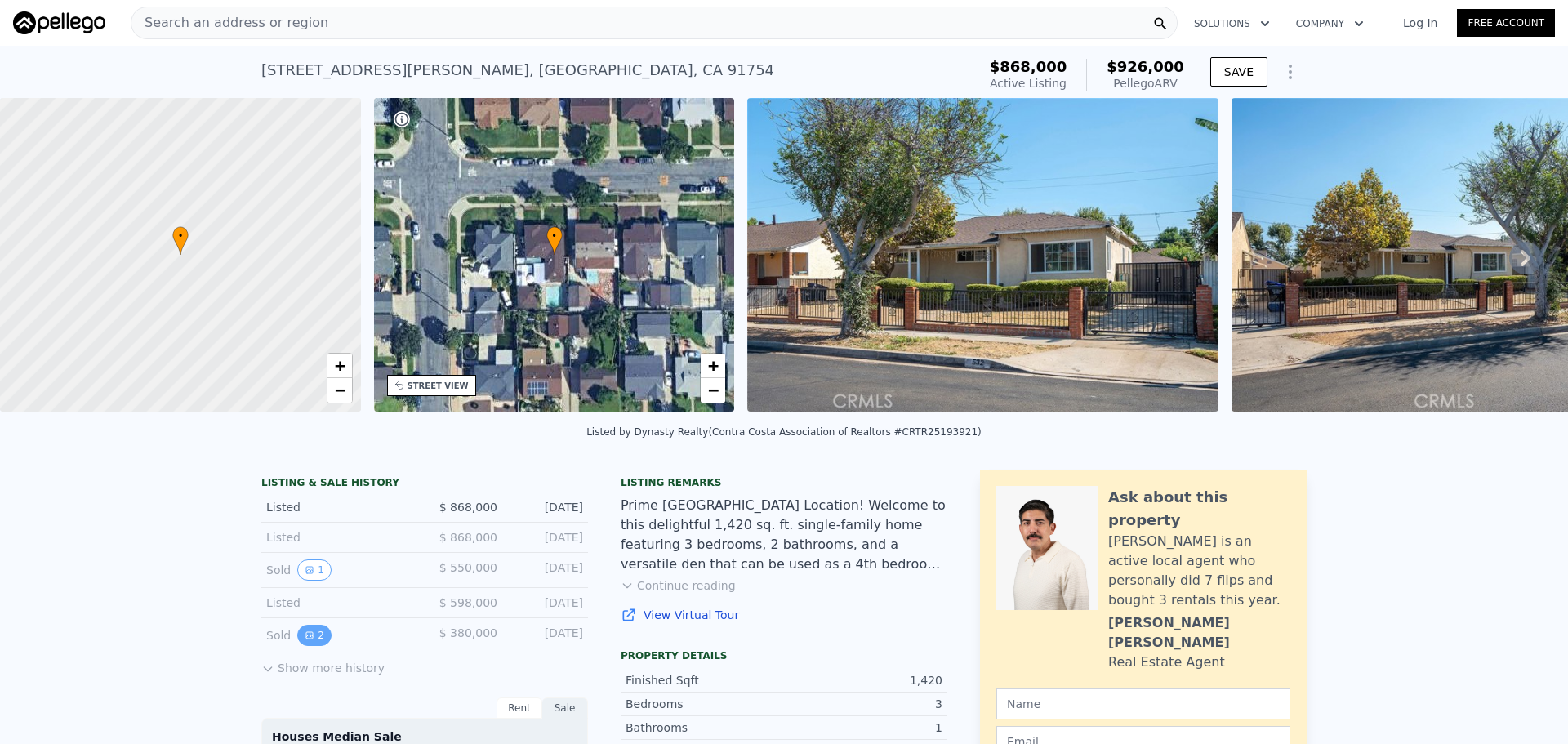
click at [319, 644] on button "2" at bounding box center [314, 635] width 35 height 21
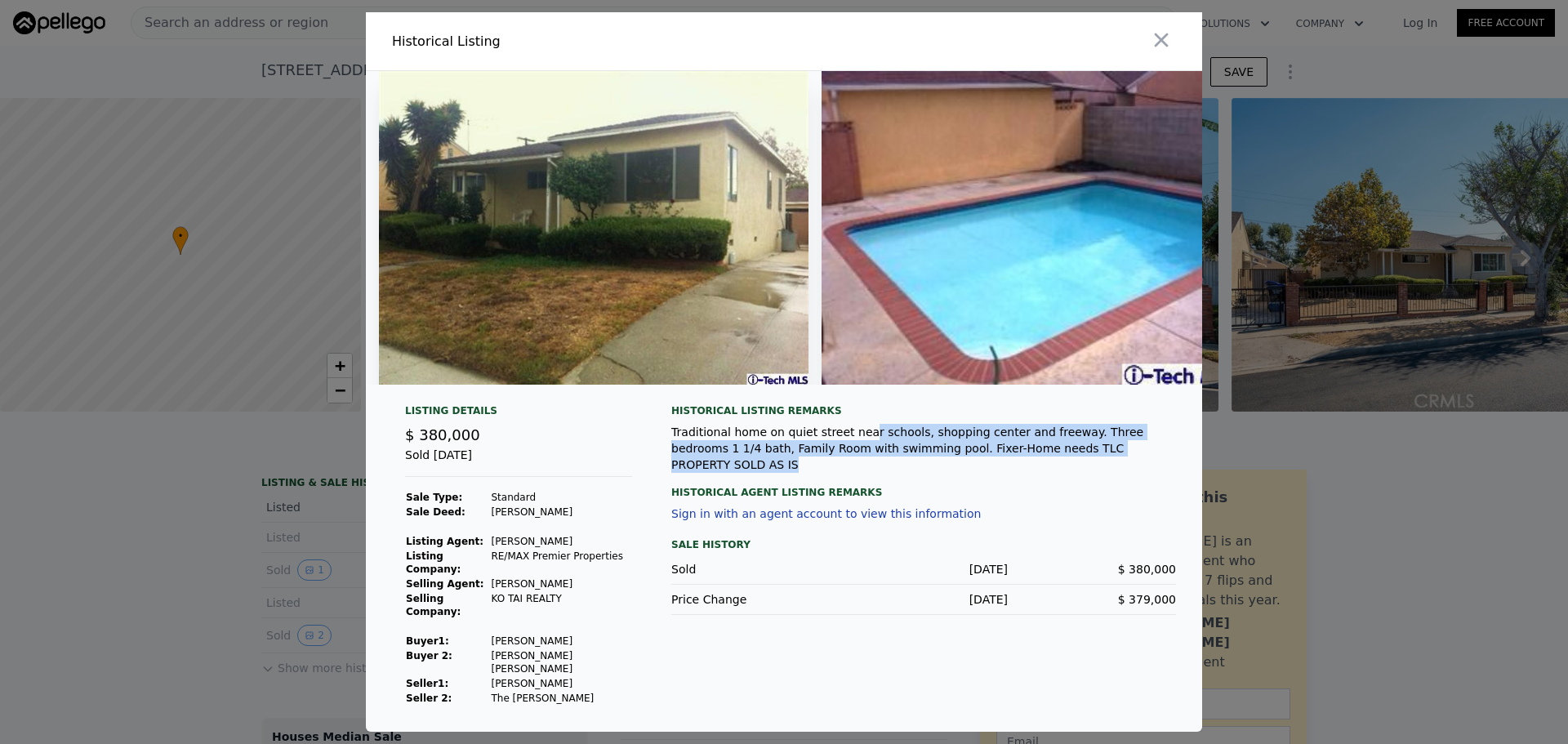
drag, startPoint x: 842, startPoint y: 459, endPoint x: 1088, endPoint y: 470, distance: 246.2
click at [1088, 470] on div "Traditional home on quiet street near schools, shopping center and freeway. Thr…" at bounding box center [924, 448] width 504 height 49
drag, startPoint x: 1088, startPoint y: 470, endPoint x: 796, endPoint y: 479, distance: 292.1
click at [796, 472] on div "Traditional home on quiet street near schools, shopping center and freeway. Thr…" at bounding box center [924, 448] width 504 height 49
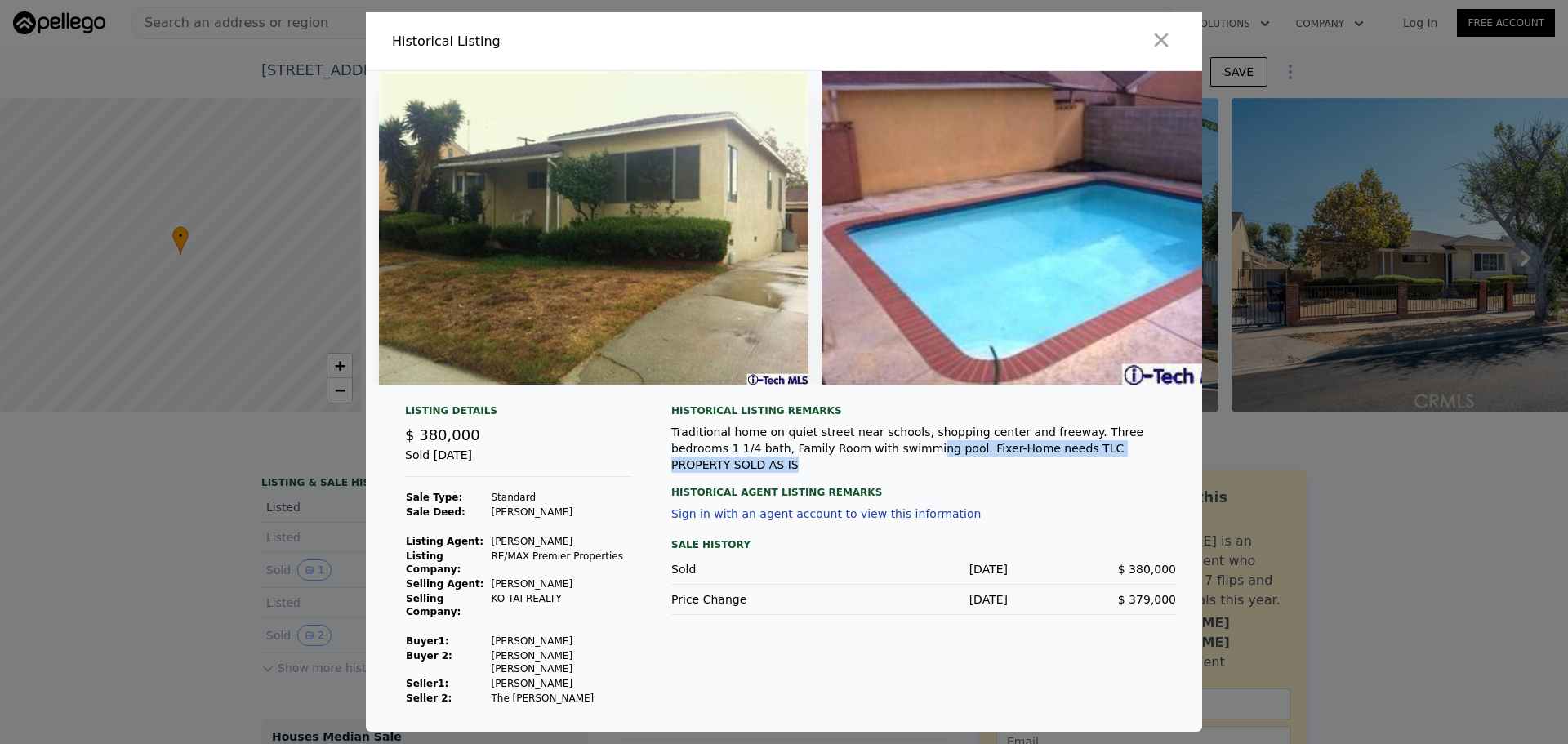
click at [796, 472] on div "Traditional home on quiet street near schools, shopping center and freeway. Thr…" at bounding box center [924, 448] width 504 height 49
click at [1169, 44] on icon "button" at bounding box center [1161, 40] width 22 height 22
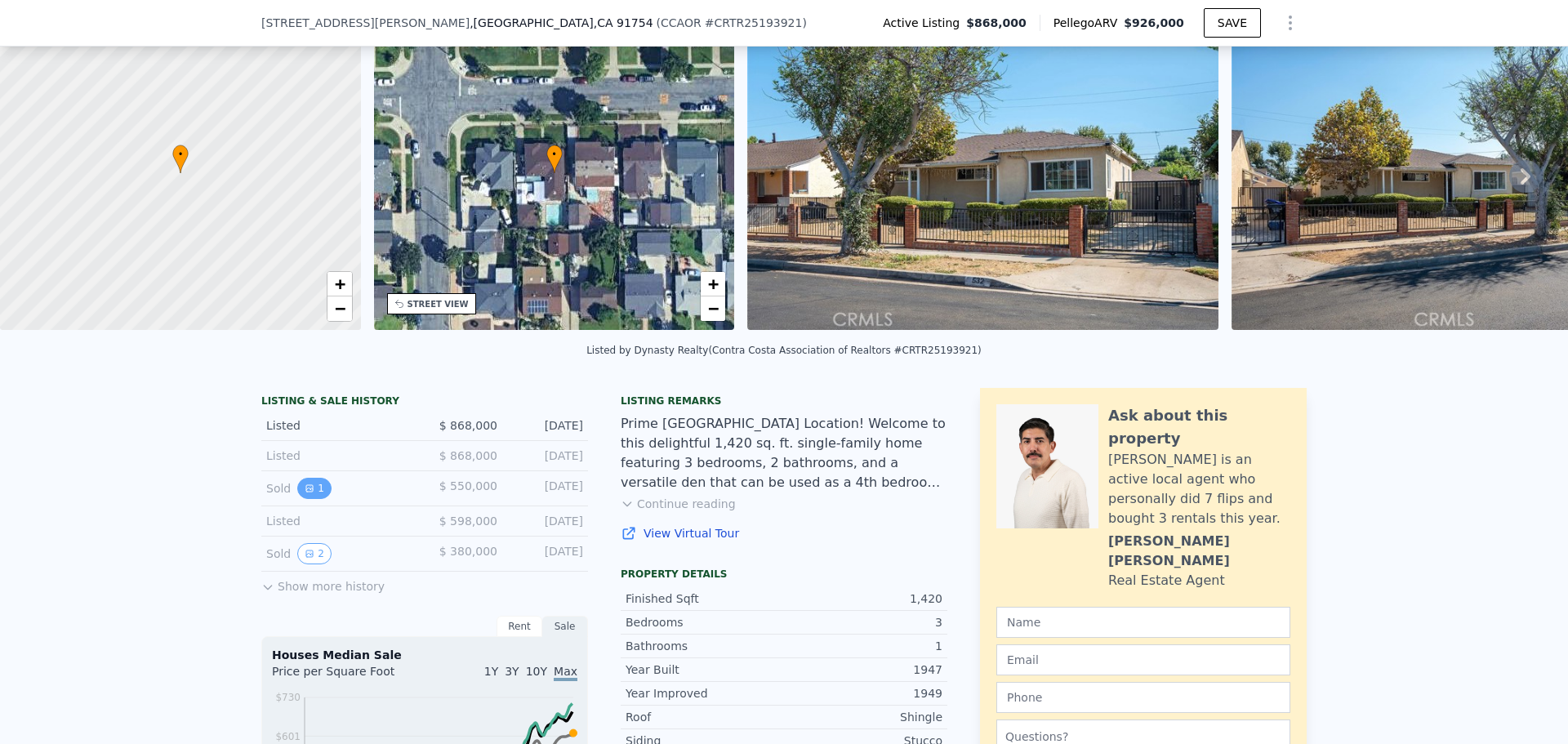
scroll to position [158, 0]
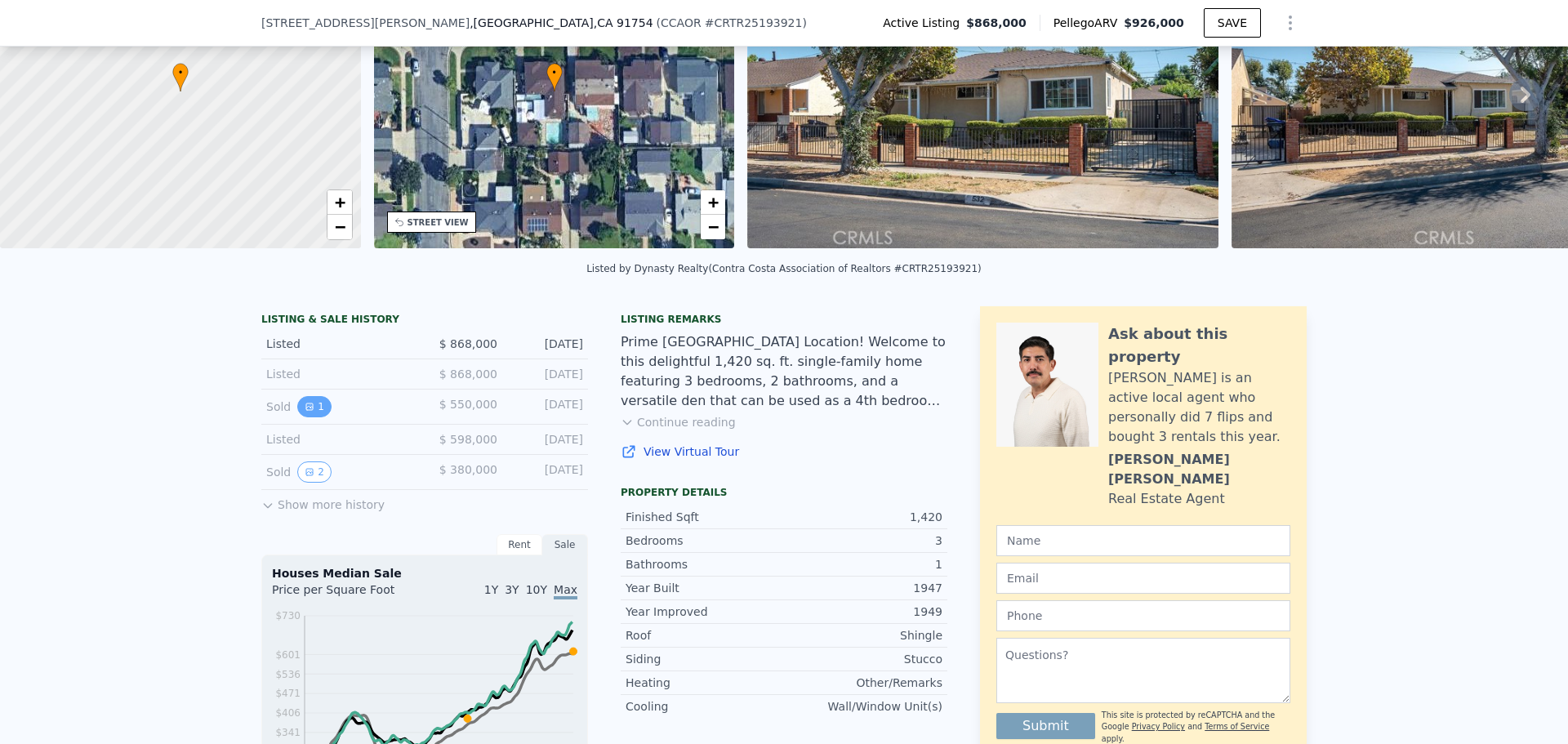
click at [304, 412] on icon "View historical data" at bounding box center [309, 406] width 9 height 9
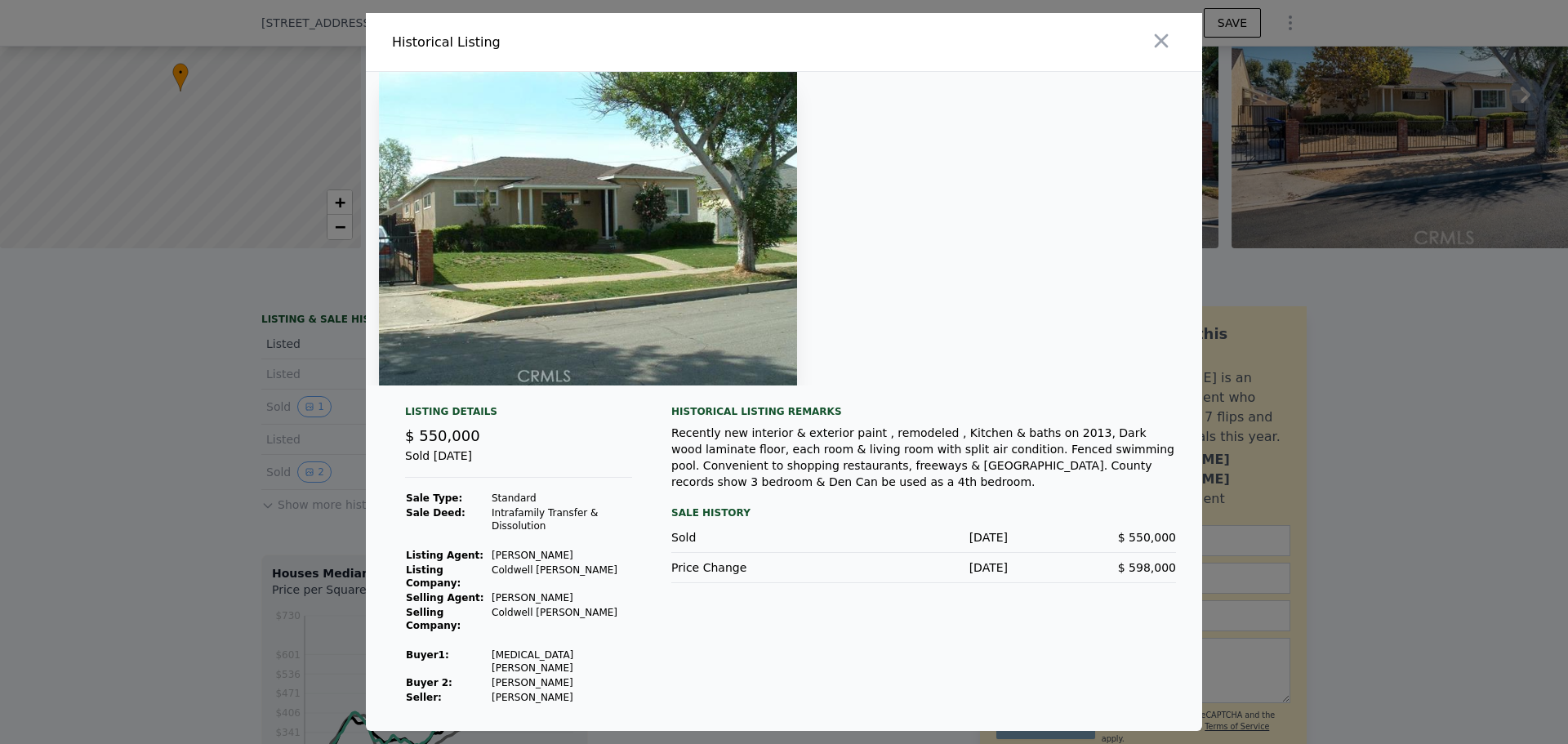
click at [637, 328] on img at bounding box center [588, 229] width 418 height 314
click at [1154, 40] on icon "button" at bounding box center [1161, 40] width 22 height 22
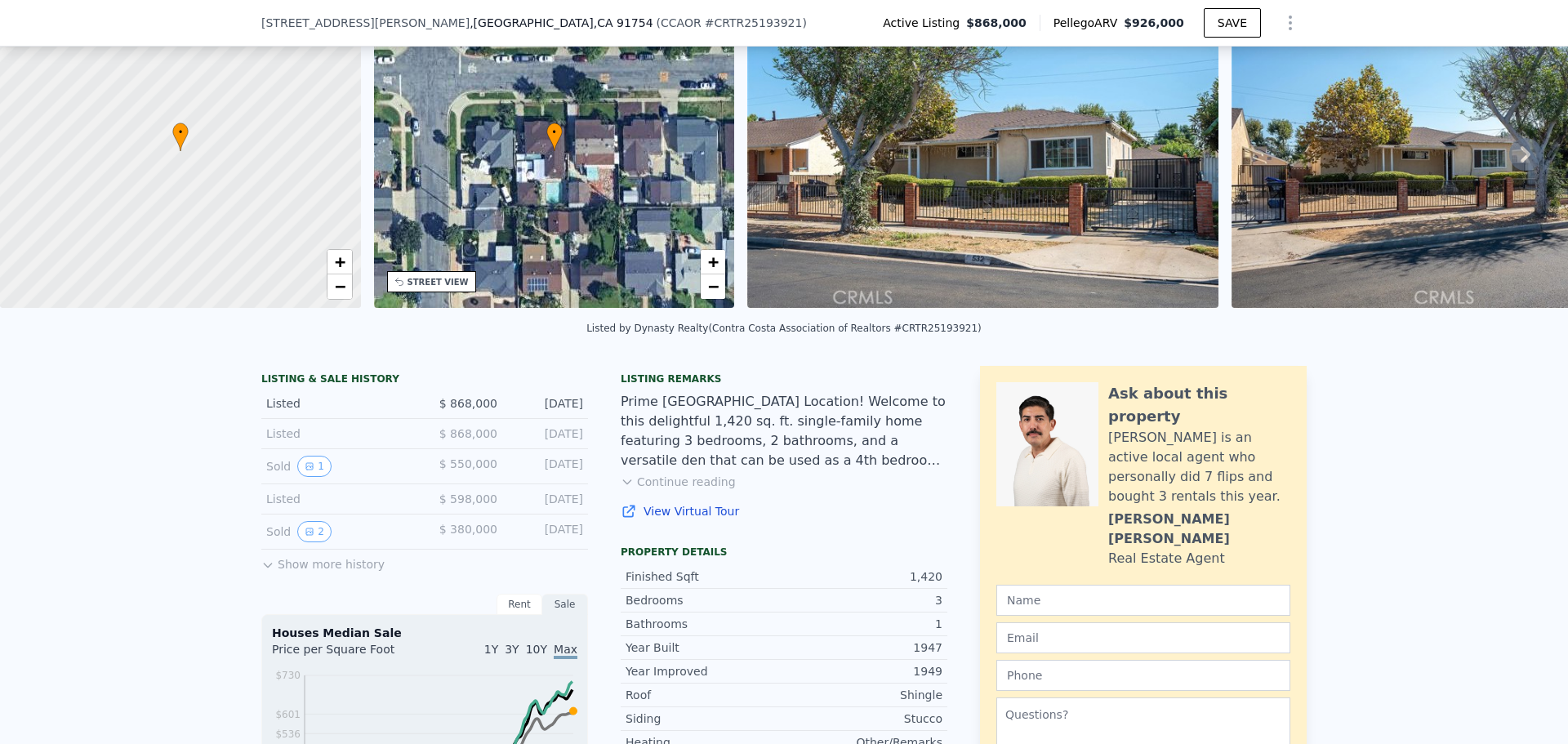
scroll to position [6, 0]
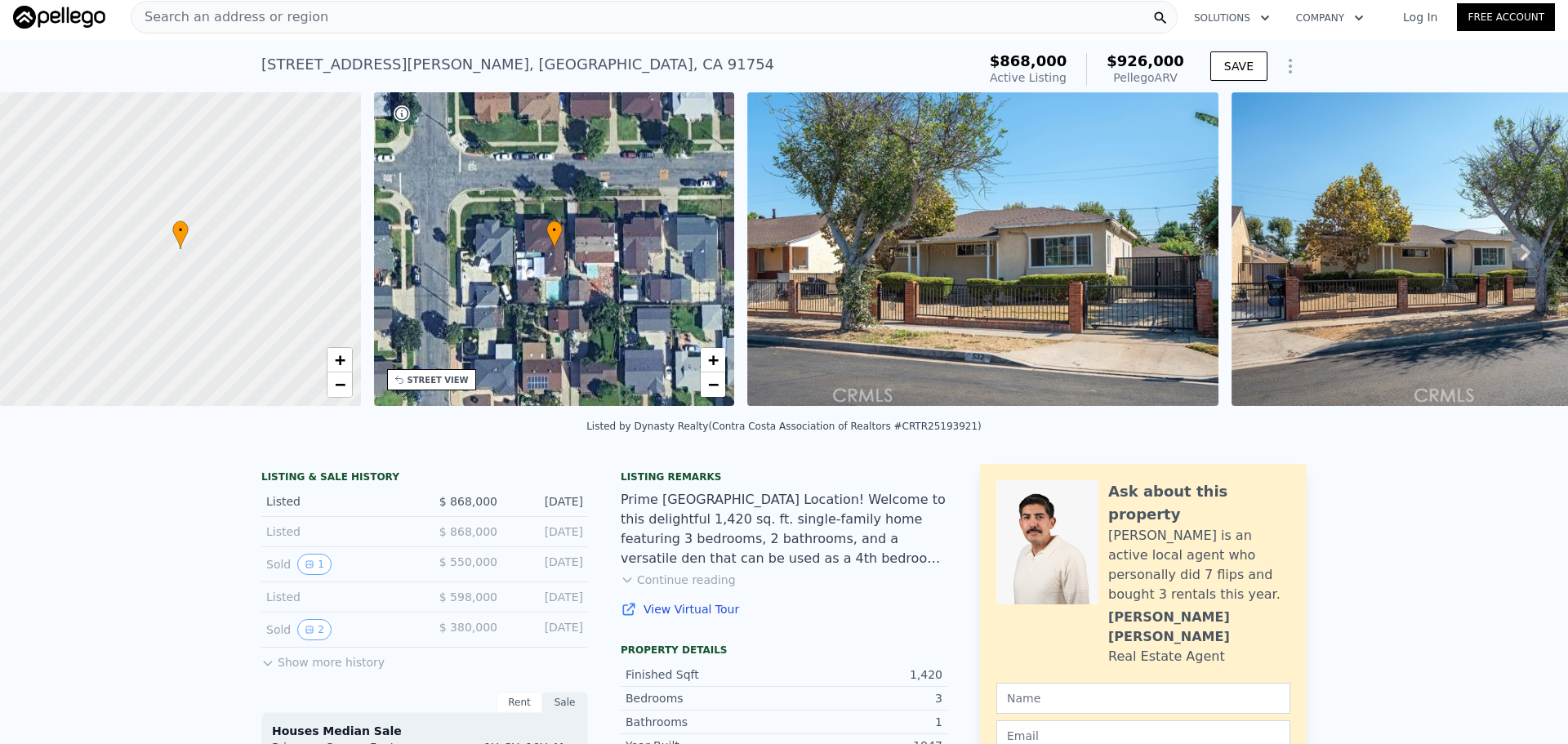
click at [649, 586] on button "Continue reading" at bounding box center [677, 579] width 115 height 16
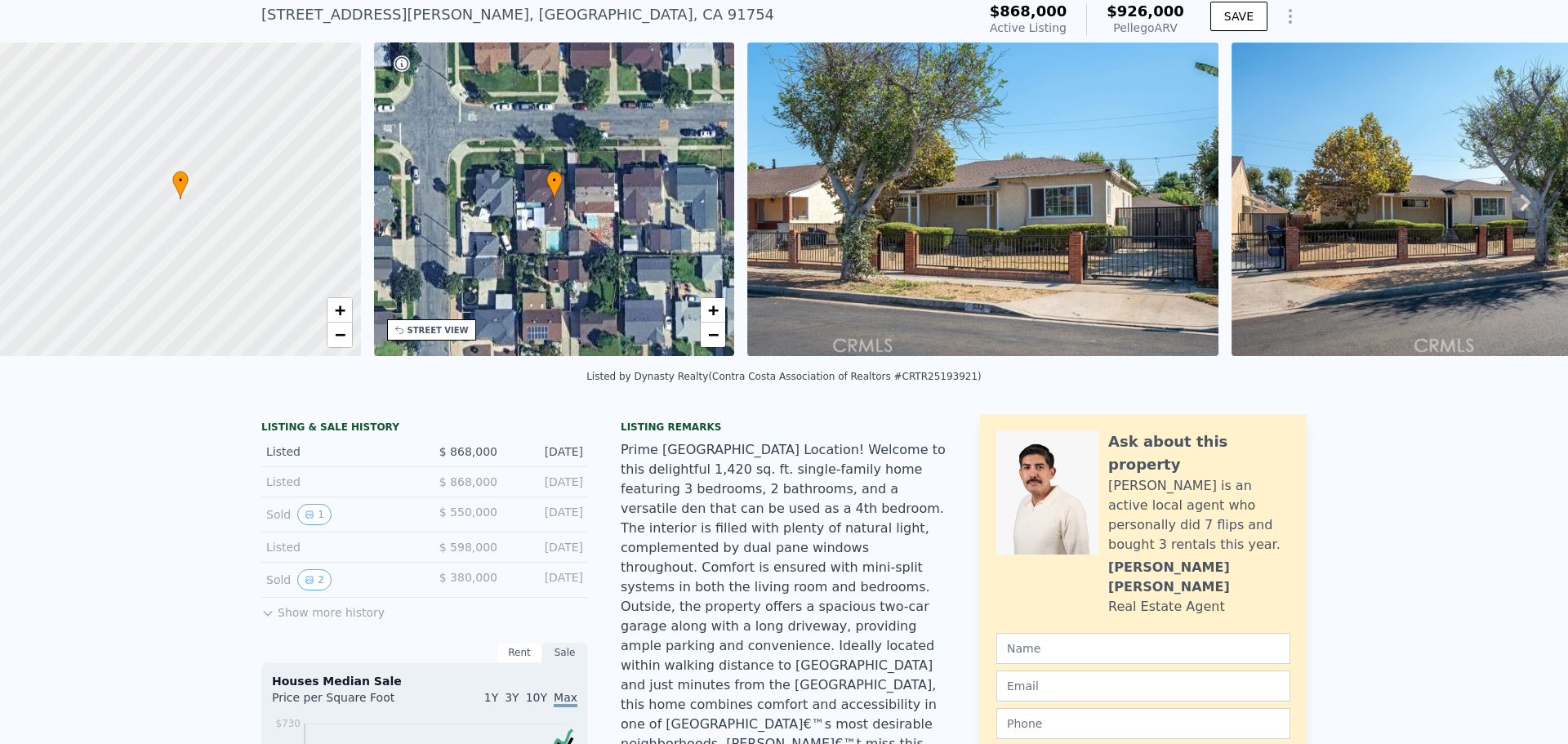
scroll to position [163, 0]
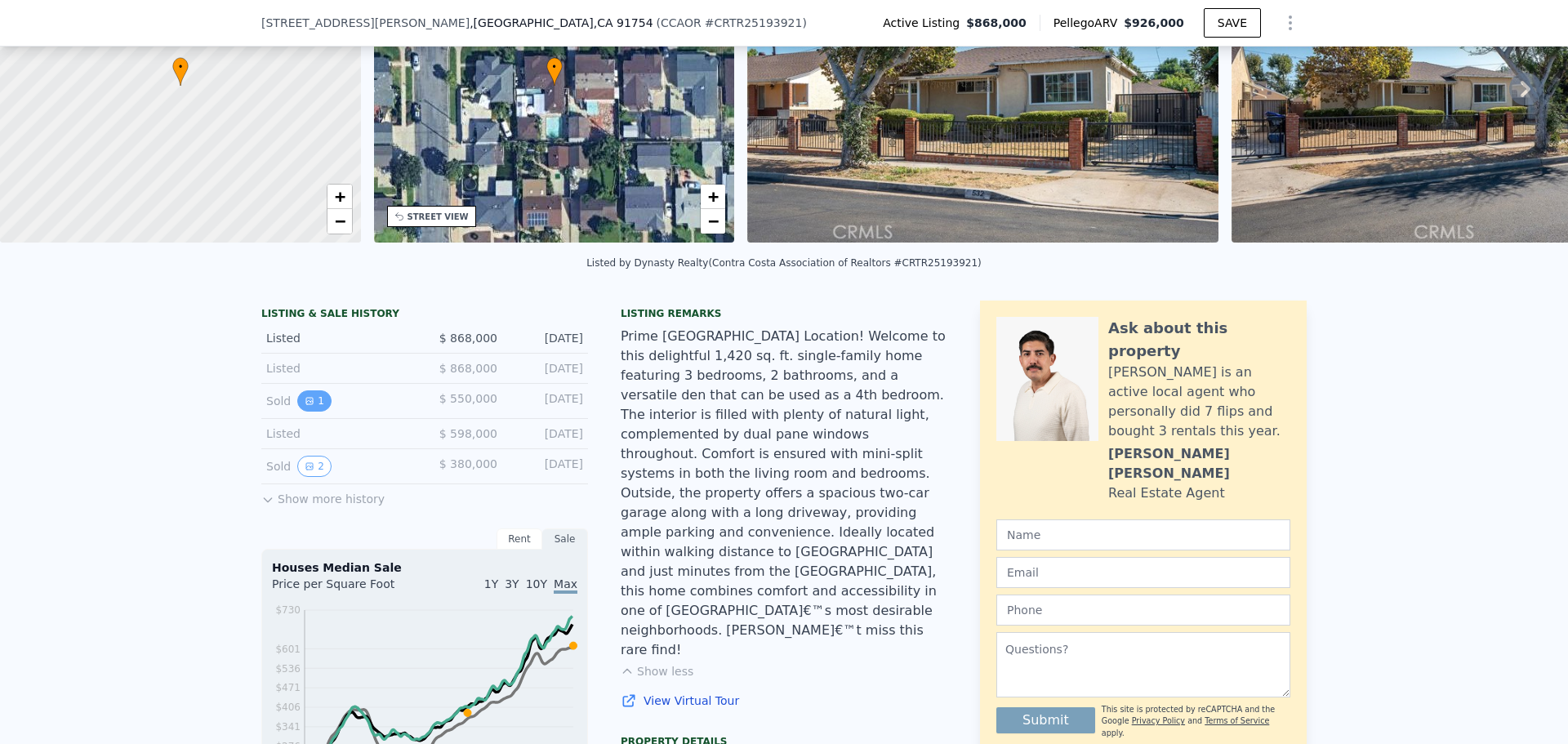
click at [306, 412] on button "1" at bounding box center [314, 400] width 35 height 21
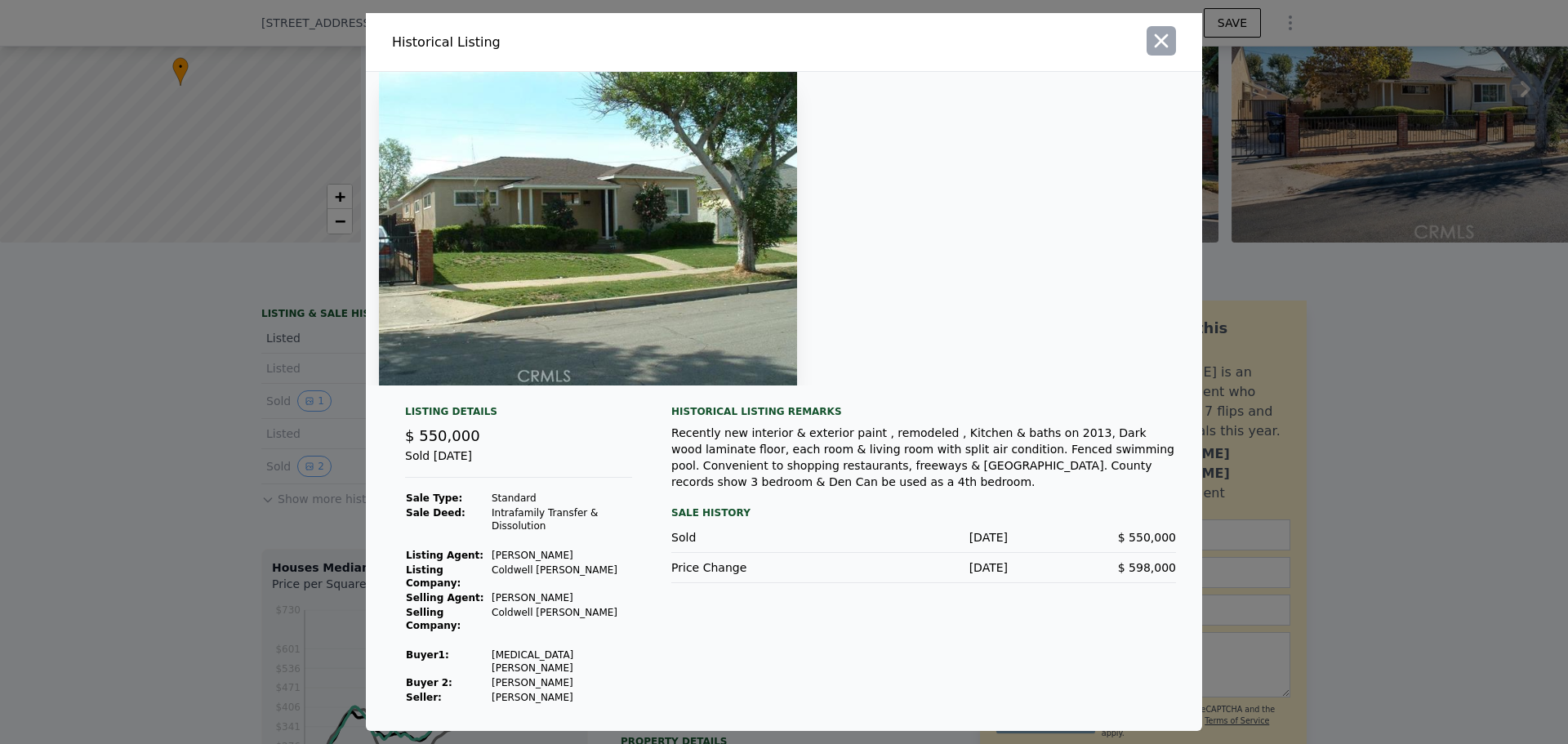
click at [1166, 52] on icon "button" at bounding box center [1161, 40] width 22 height 22
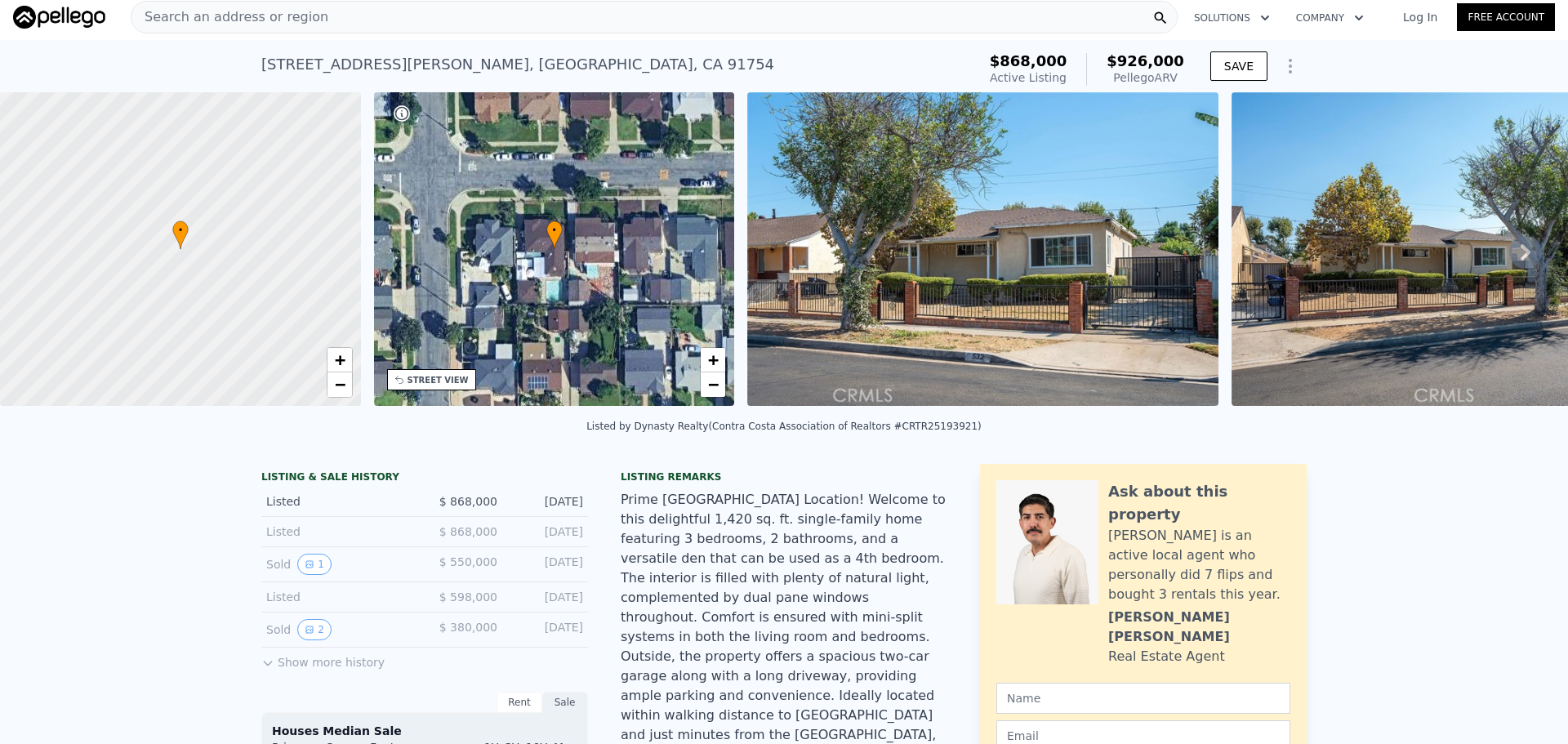
scroll to position [0, 0]
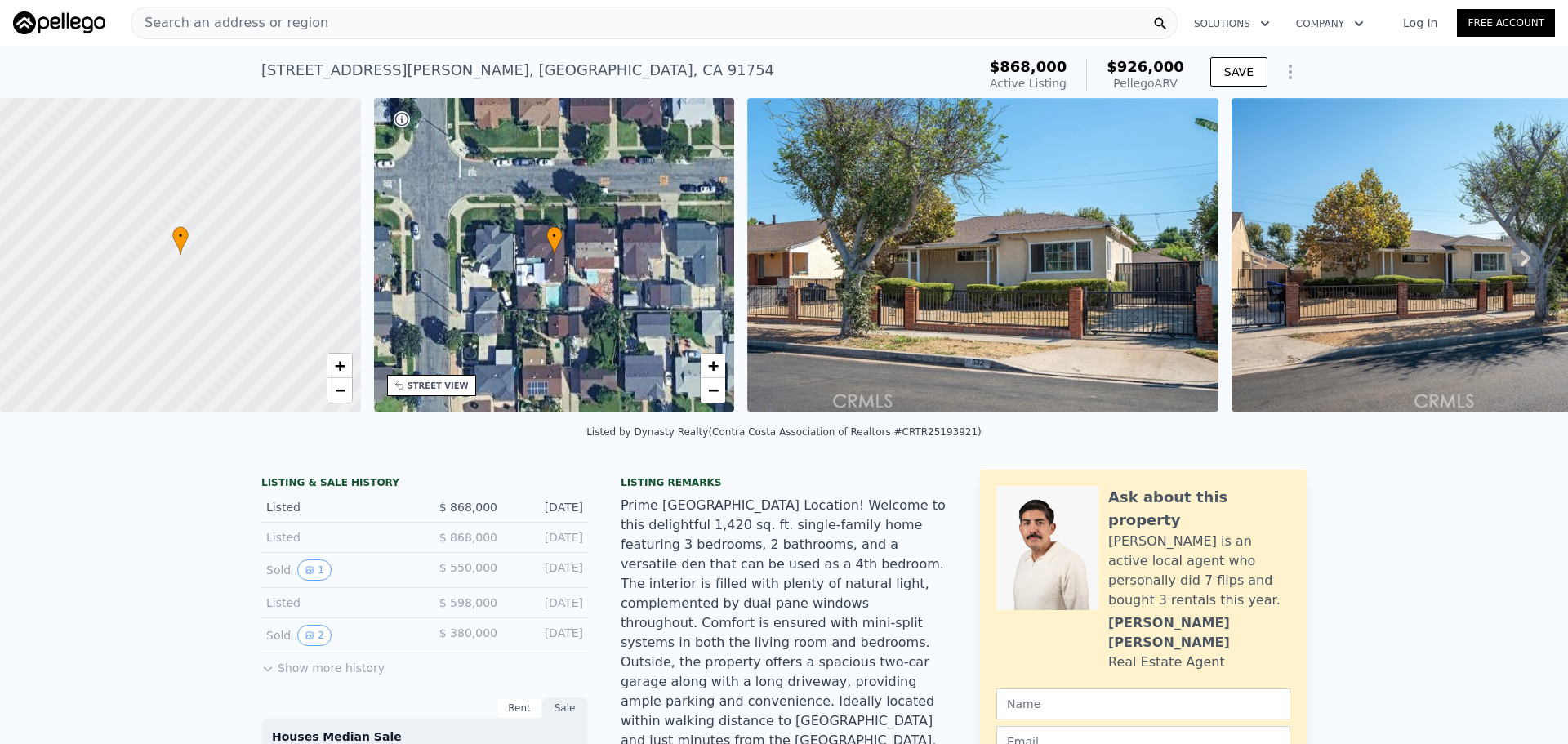
click at [917, 258] on img at bounding box center [982, 255] width 471 height 314
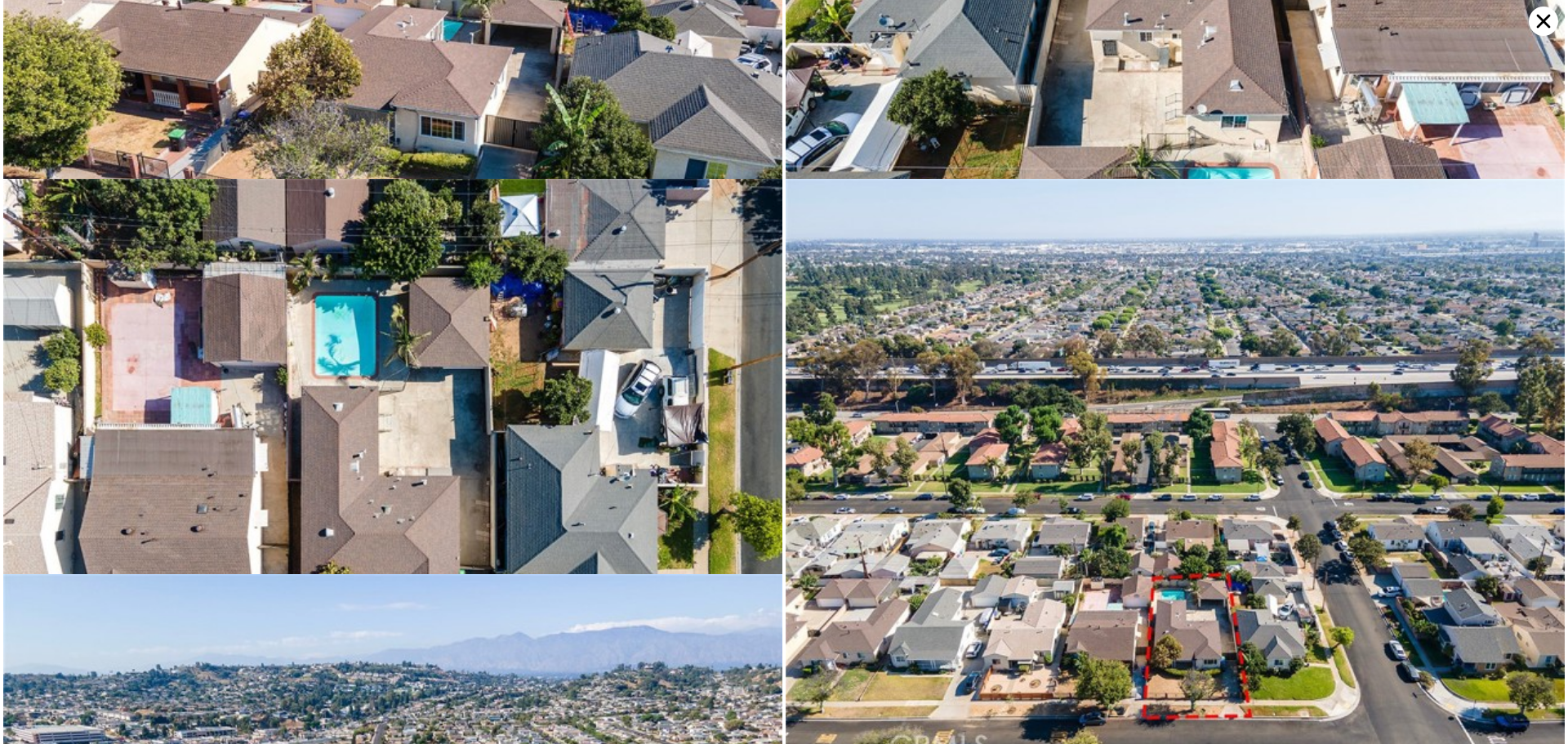
scroll to position [4486, 0]
